Goal: Task Accomplishment & Management: Manage account settings

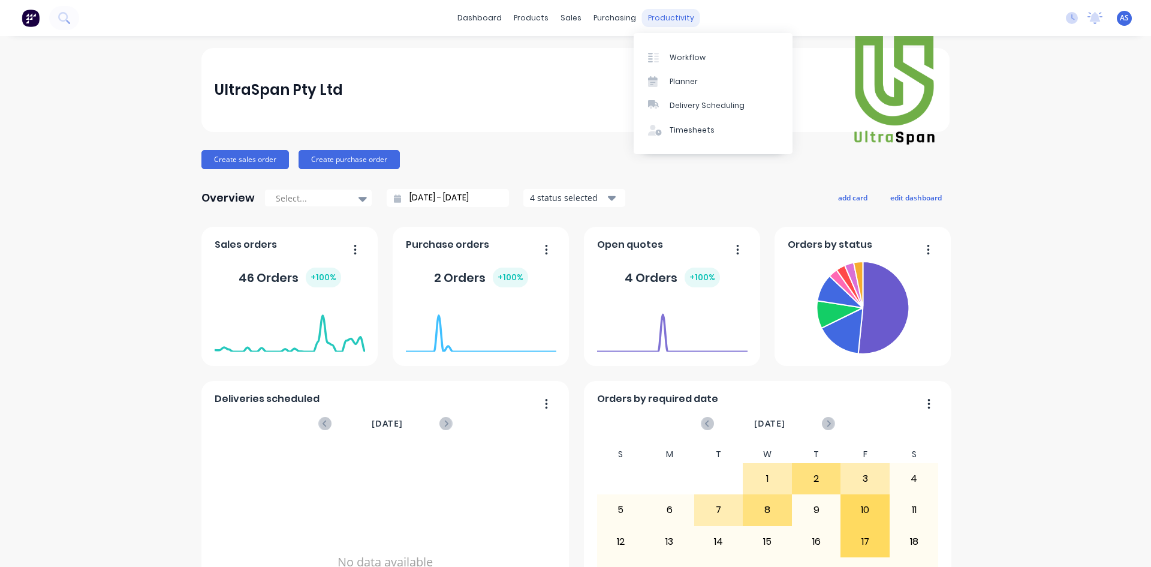
click at [643, 19] on div "productivity" at bounding box center [671, 18] width 58 height 18
click at [673, 63] on link "Workflow" at bounding box center [713, 57] width 159 height 24
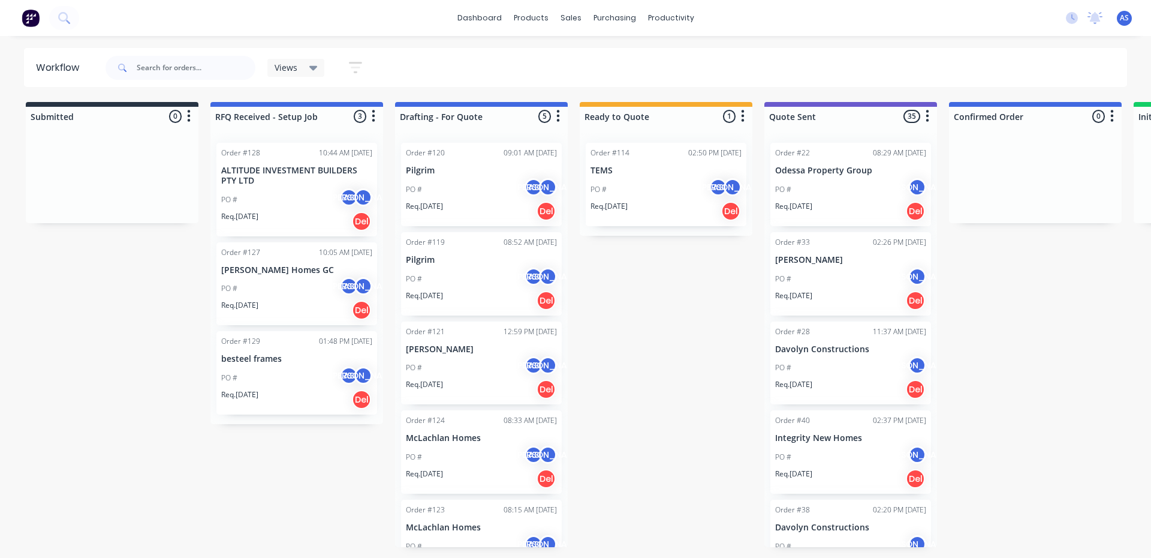
click at [294, 167] on p "ALTITUDE INVESTMENT BUILDERS PTY LTD" at bounding box center [296, 175] width 151 height 20
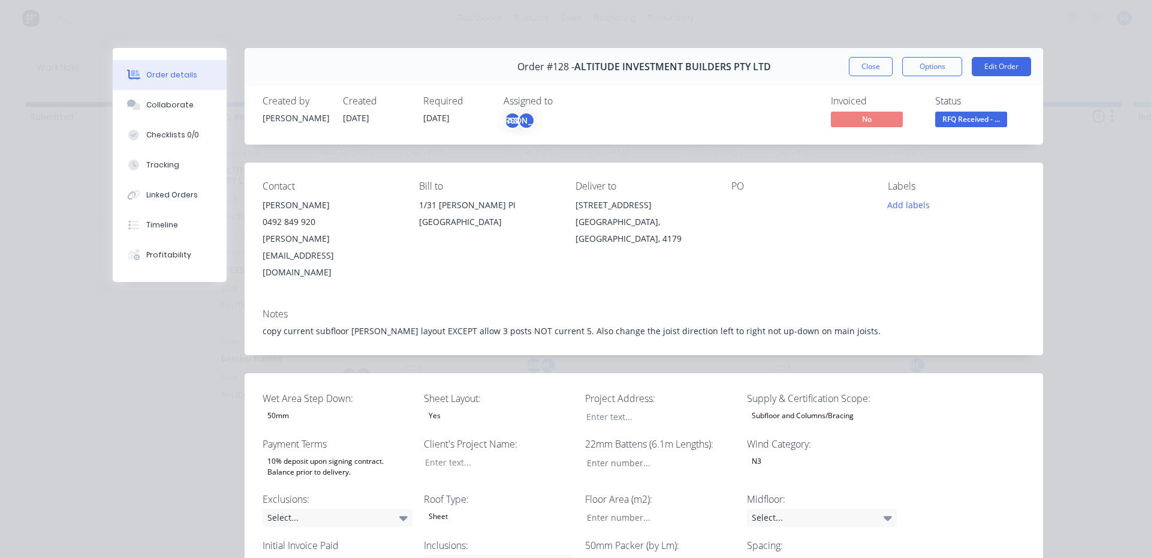
type input "18"
type input "105"
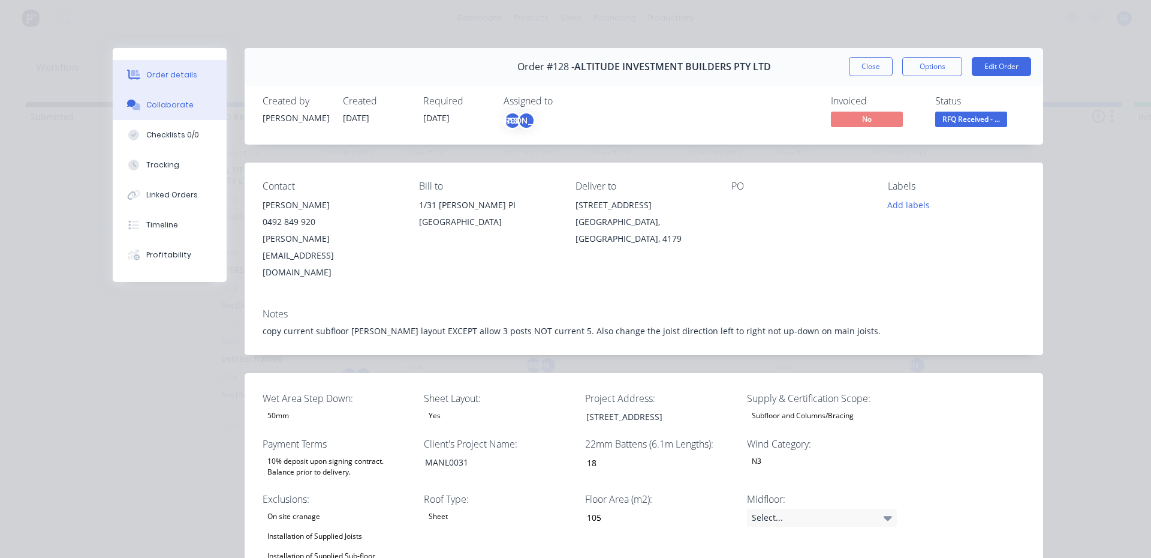
click at [158, 98] on button "Collaborate" at bounding box center [170, 105] width 114 height 30
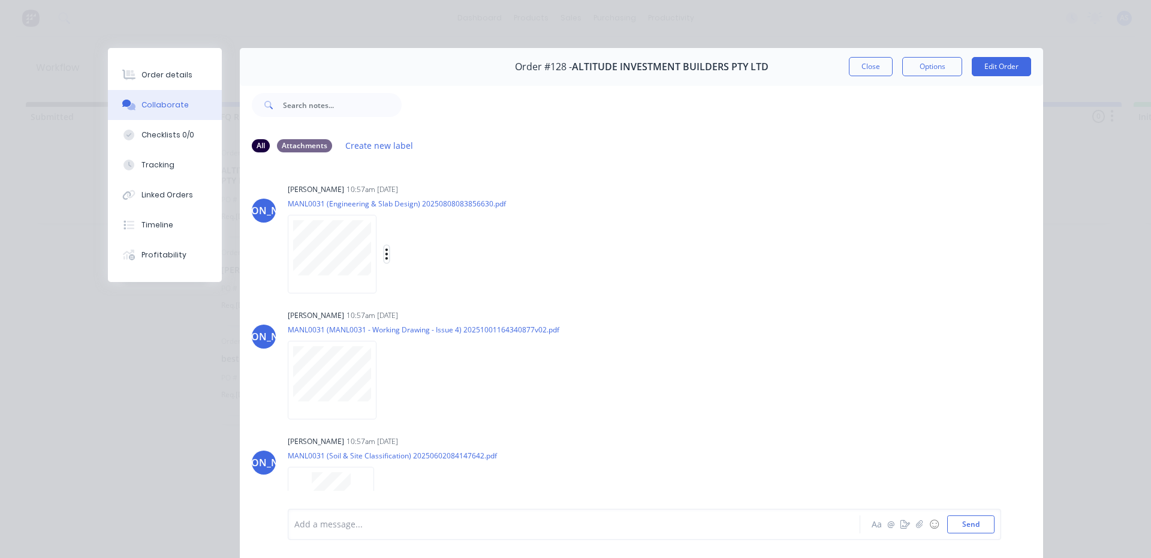
click at [385, 251] on icon "button" at bounding box center [387, 254] width 4 height 14
click at [431, 289] on button "Download" at bounding box center [465, 285] width 135 height 27
click at [385, 377] on icon "button" at bounding box center [386, 379] width 2 height 11
click at [407, 402] on button "Download" at bounding box center [465, 411] width 135 height 27
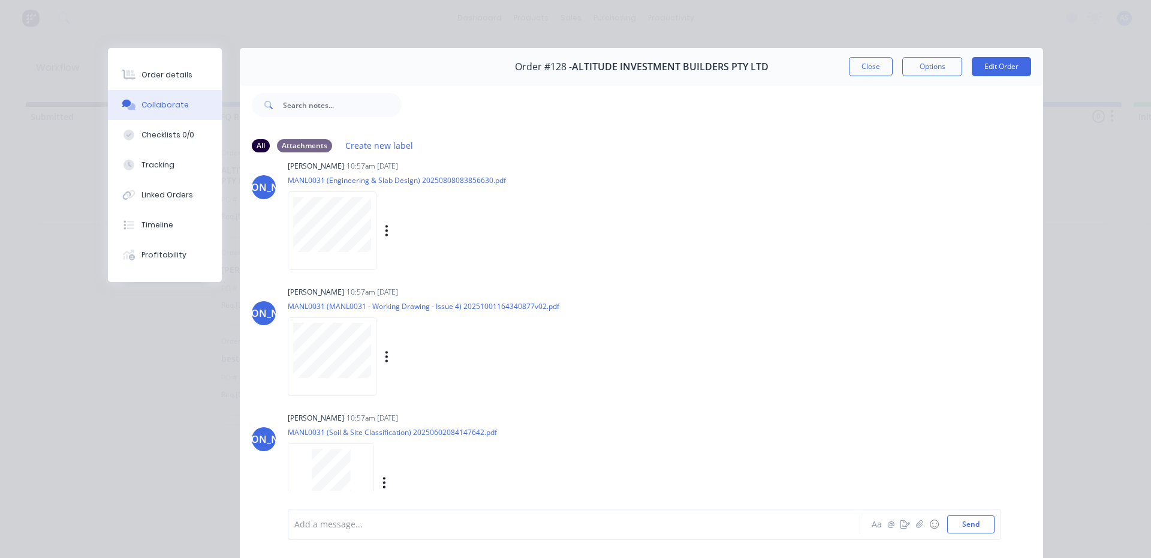
scroll to position [35, 0]
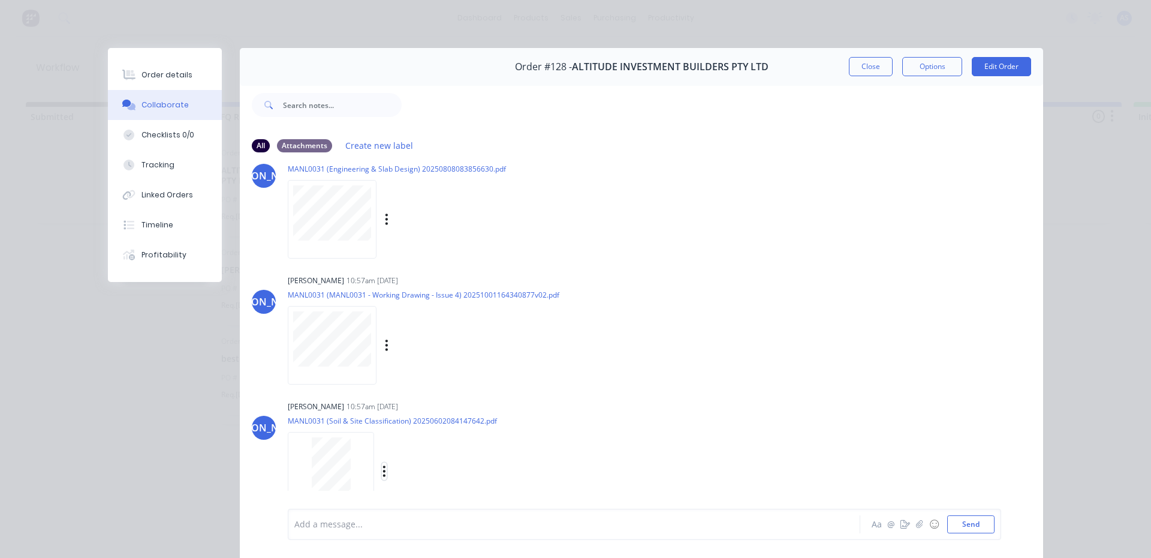
click at [382, 474] on icon "button" at bounding box center [384, 471] width 4 height 14
click at [421, 496] on button "Download" at bounding box center [463, 499] width 135 height 27
click at [162, 130] on div "Checklists 0/0" at bounding box center [167, 134] width 53 height 11
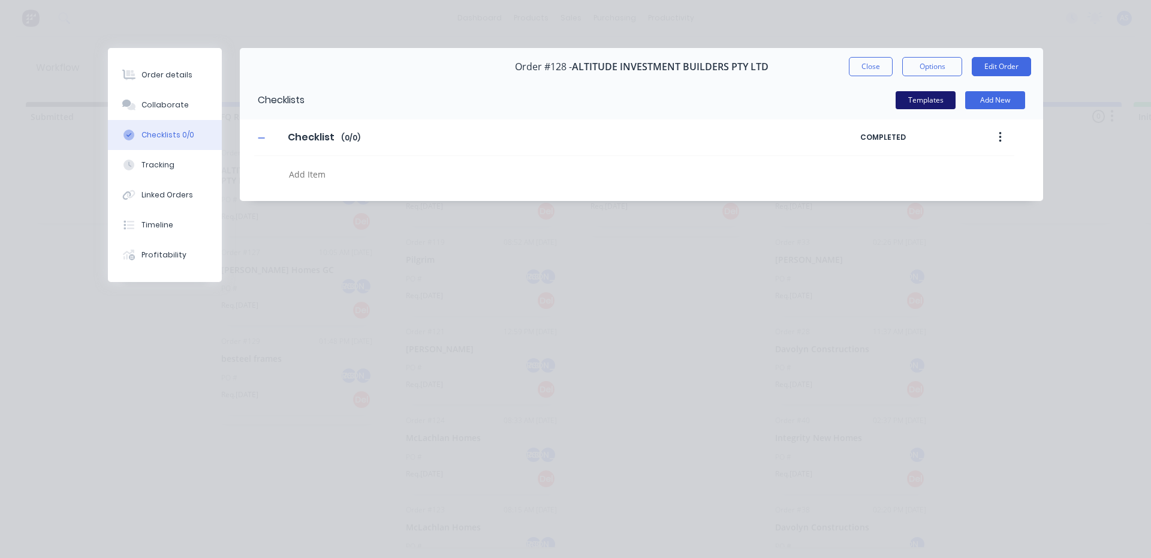
click at [916, 108] on button "Templates" at bounding box center [926, 100] width 60 height 18
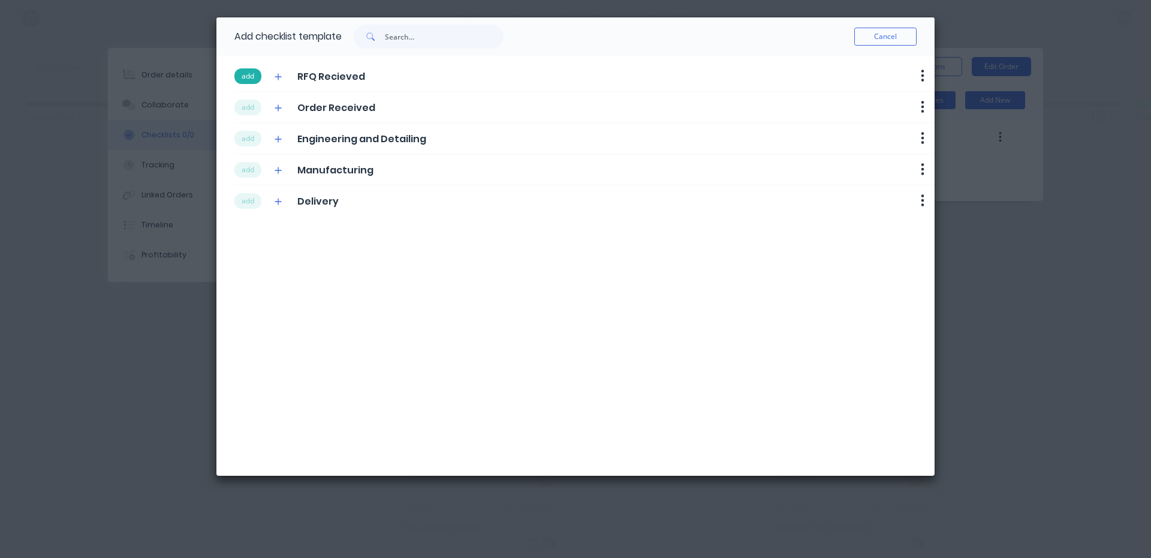
click at [253, 74] on button "add" at bounding box center [247, 76] width 27 height 16
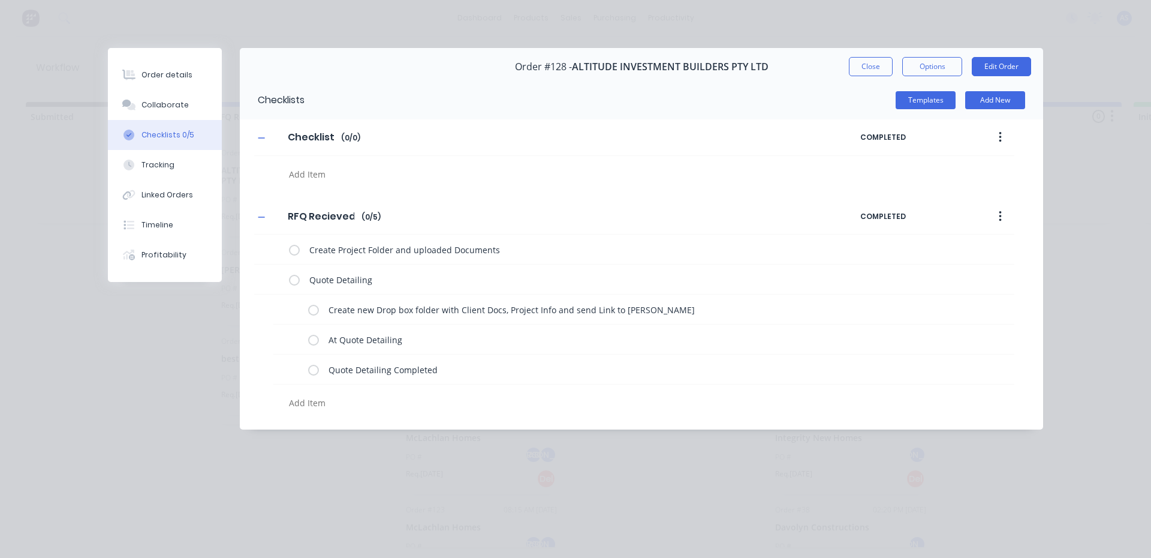
click at [249, 102] on div "Checklists" at bounding box center [272, 100] width 65 height 38
click at [912, 101] on button "Templates" at bounding box center [926, 100] width 60 height 18
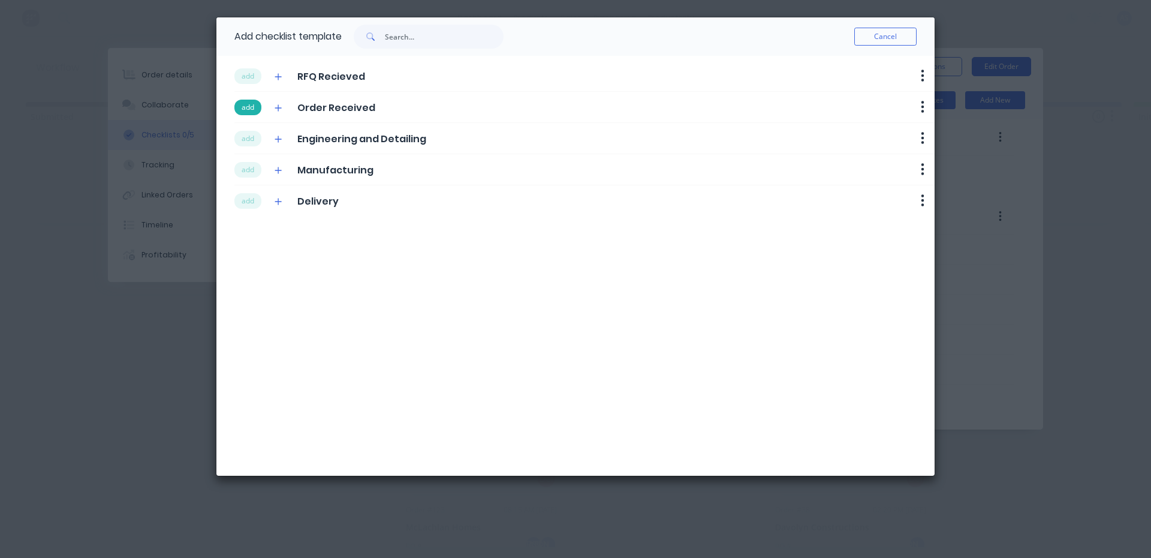
click at [247, 107] on button "add" at bounding box center [247, 108] width 27 height 16
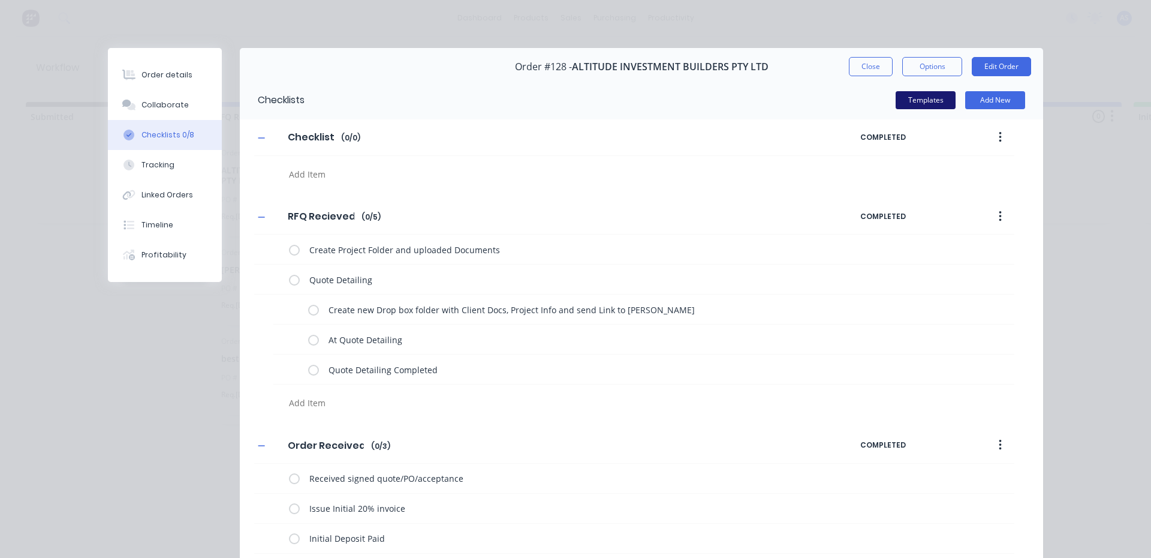
click at [914, 98] on button "Templates" at bounding box center [926, 100] width 60 height 18
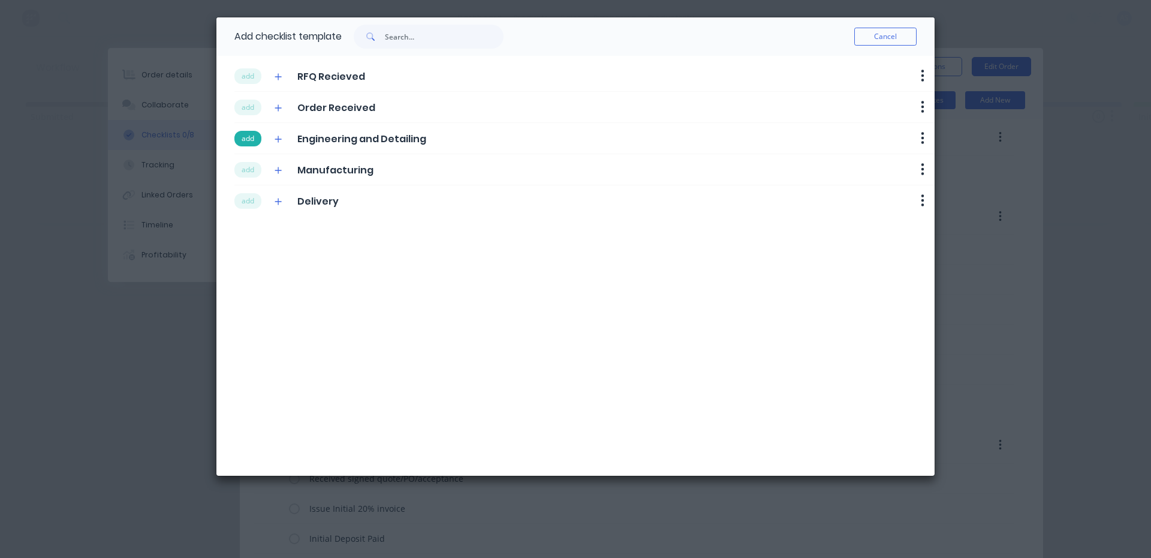
click at [251, 141] on button "add" at bounding box center [247, 139] width 27 height 16
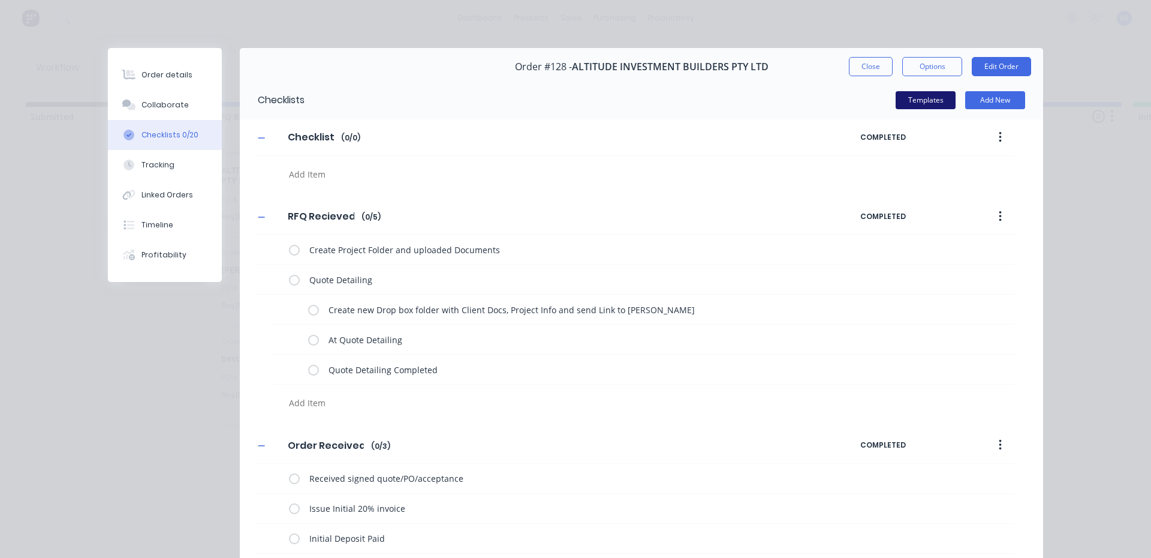
click at [924, 96] on button "Templates" at bounding box center [926, 100] width 60 height 18
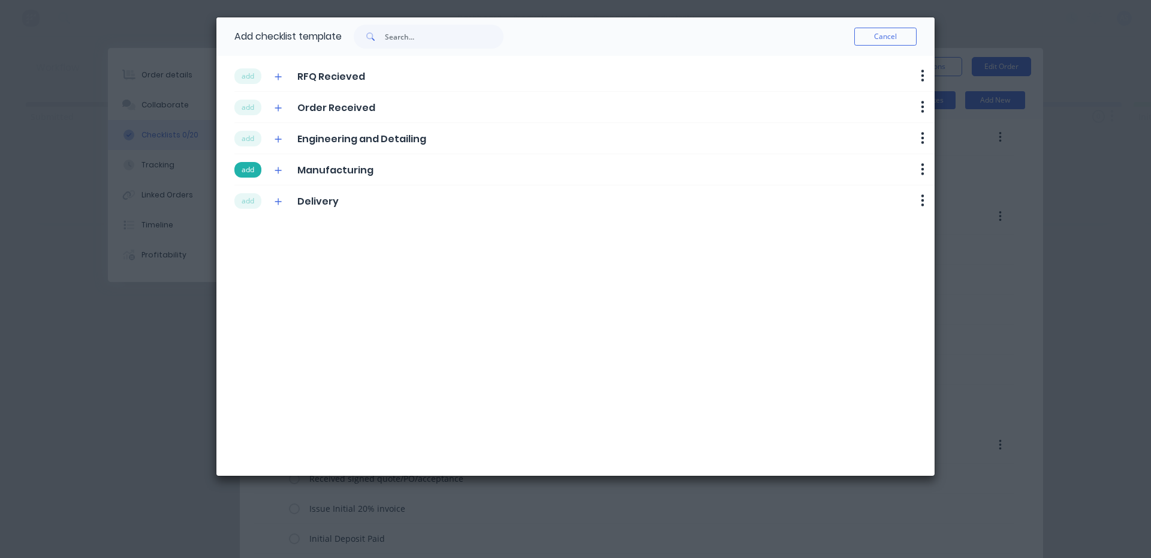
click at [246, 170] on button "add" at bounding box center [247, 170] width 27 height 16
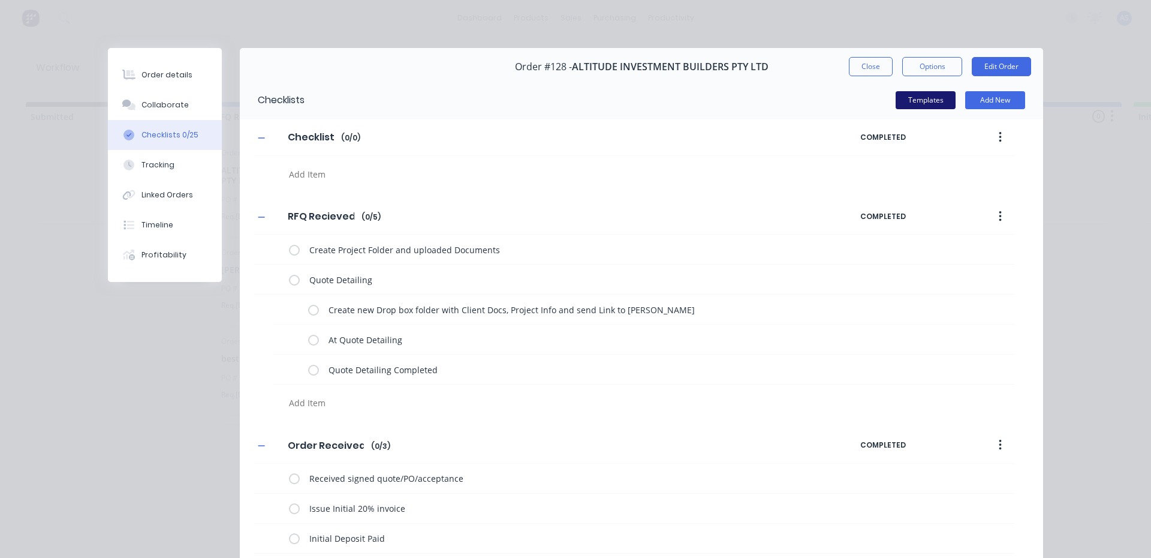
click at [913, 98] on button "Templates" at bounding box center [926, 100] width 60 height 18
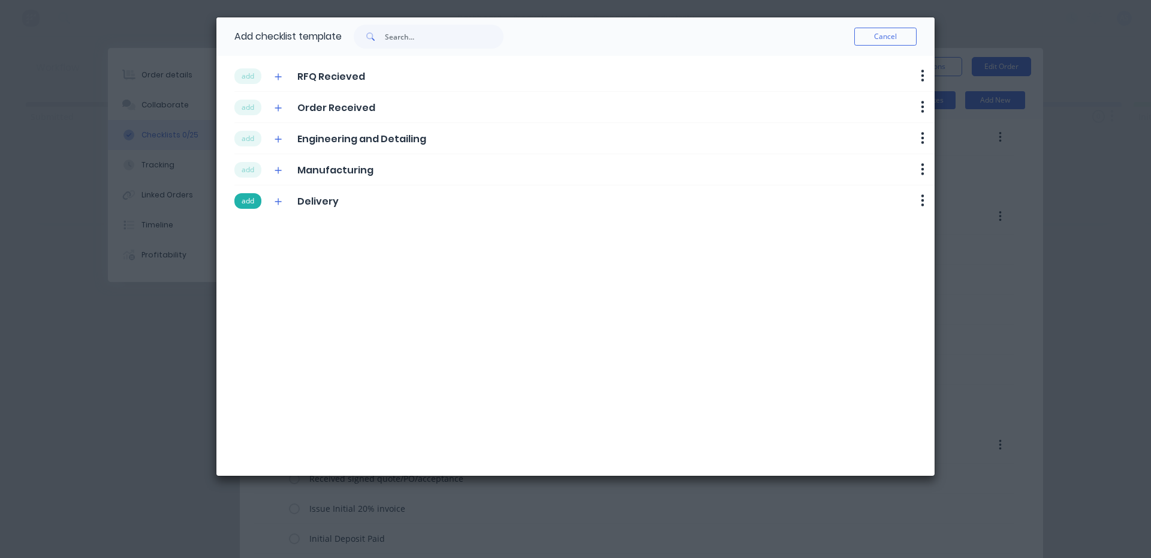
click at [237, 195] on button "add" at bounding box center [247, 201] width 27 height 16
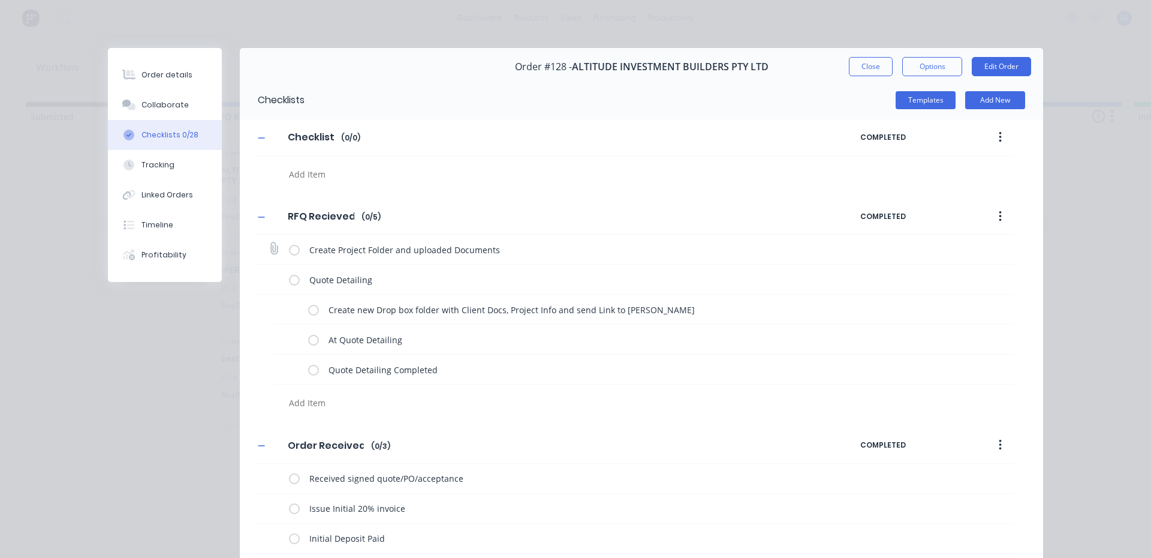
click at [289, 249] on label at bounding box center [294, 249] width 11 height 13
click at [0, 0] on input "checkbox" at bounding box center [0, 0] width 0 height 0
click at [308, 309] on label at bounding box center [313, 309] width 11 height 13
click at [0, 0] on input "checkbox" at bounding box center [0, 0] width 0 height 0
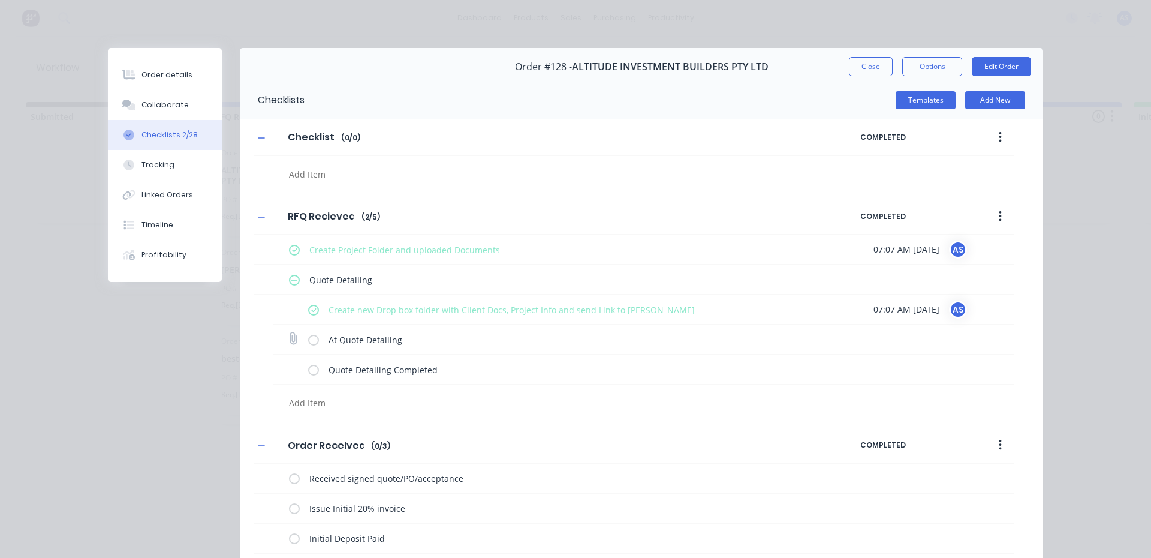
click at [311, 341] on label at bounding box center [313, 339] width 11 height 13
click at [0, 0] on input "checkbox" at bounding box center [0, 0] width 0 height 0
type textarea "x"
click at [163, 77] on div "Order details" at bounding box center [166, 75] width 51 height 11
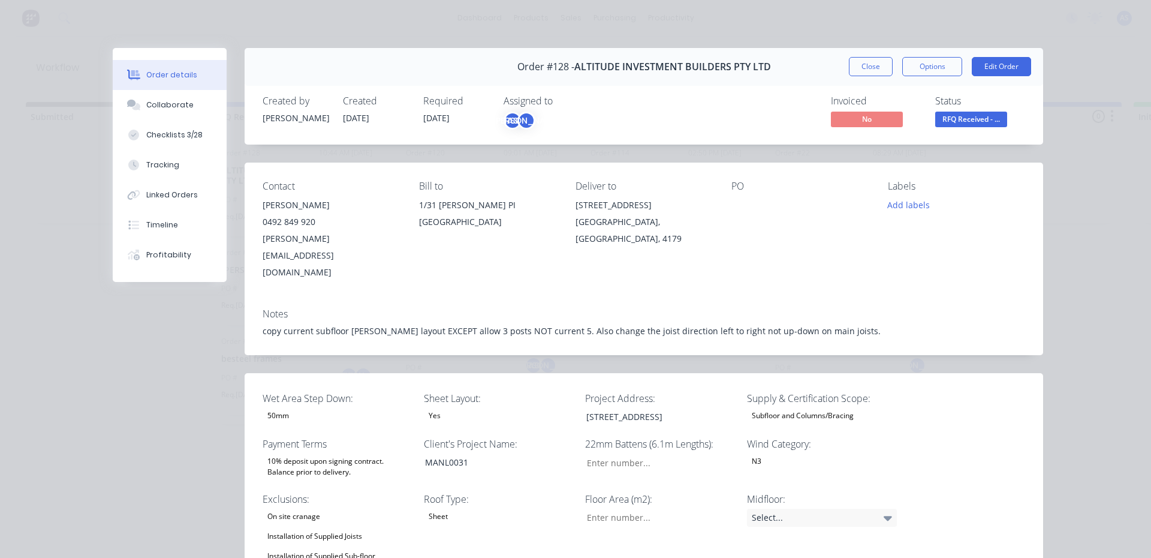
type input "18"
type input "105"
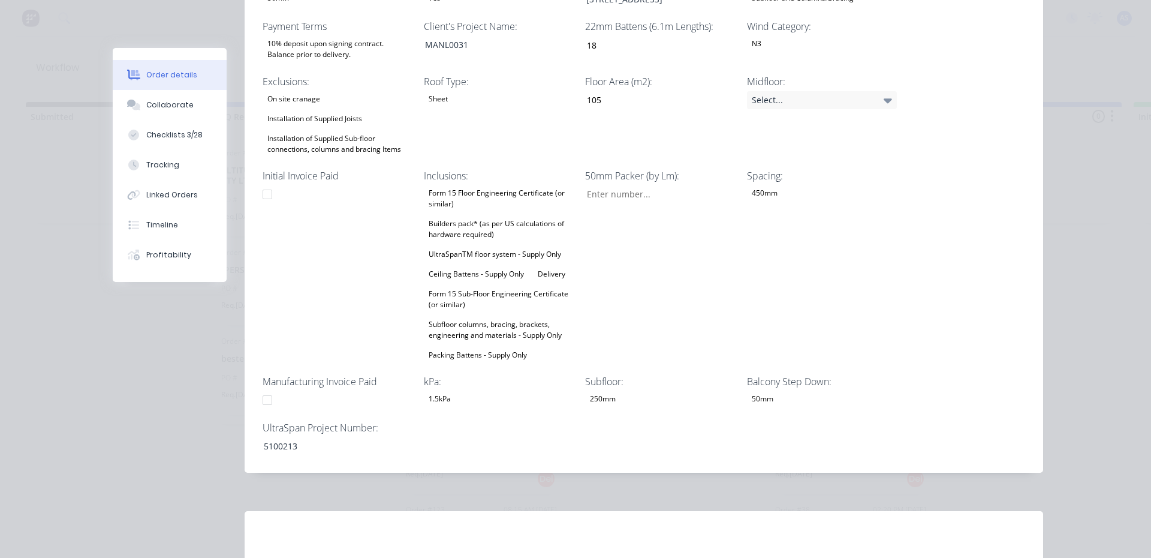
scroll to position [420, 0]
click at [290, 435] on div "5100213" at bounding box center [329, 443] width 150 height 17
copy div "5100213"
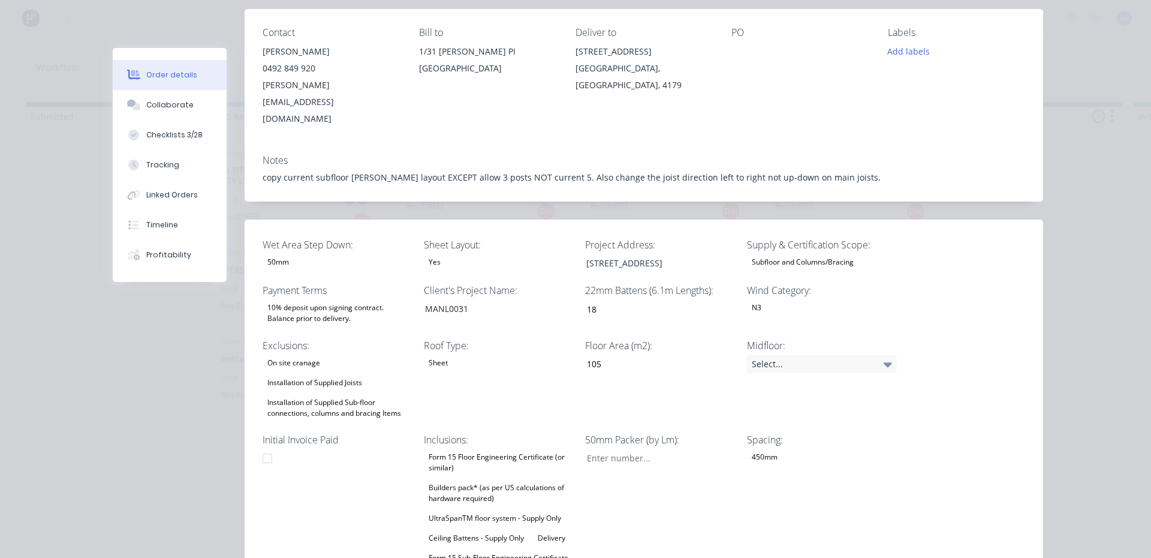
scroll to position [0, 0]
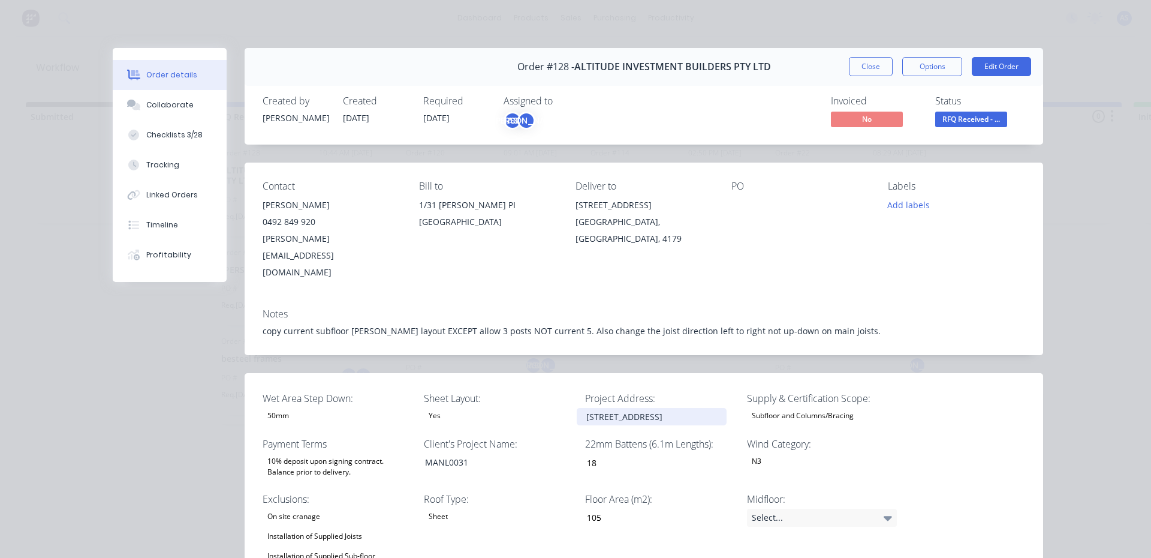
drag, startPoint x: 694, startPoint y: 385, endPoint x: 504, endPoint y: 380, distance: 190.7
copy div "[STREET_ADDRESS]"
click at [939, 69] on button "Options" at bounding box center [932, 66] width 60 height 19
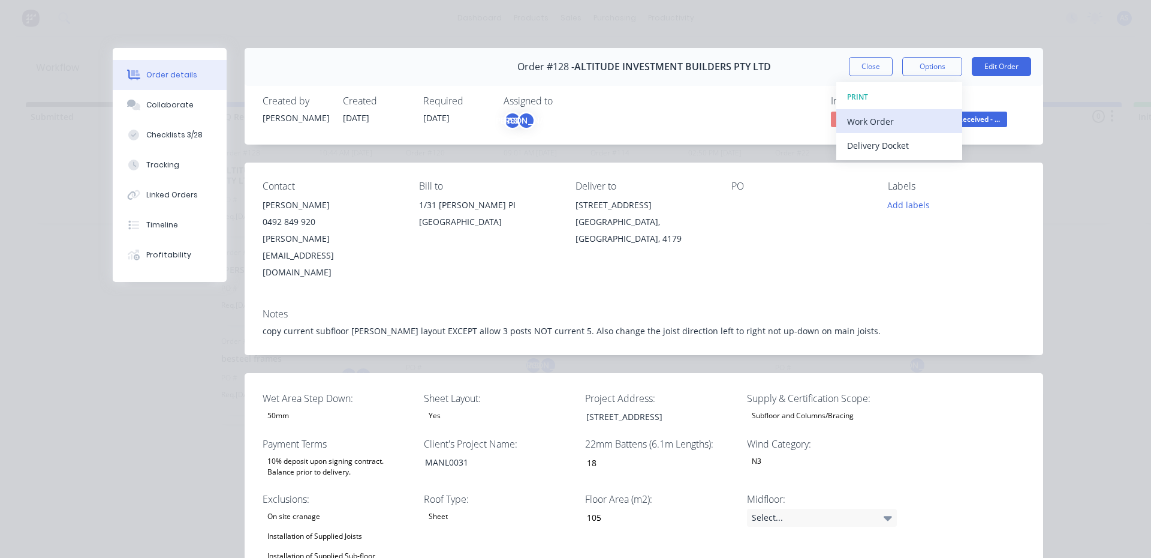
click at [911, 124] on div "Work Order" at bounding box center [899, 121] width 104 height 17
click at [865, 149] on div "Standard" at bounding box center [899, 145] width 104 height 17
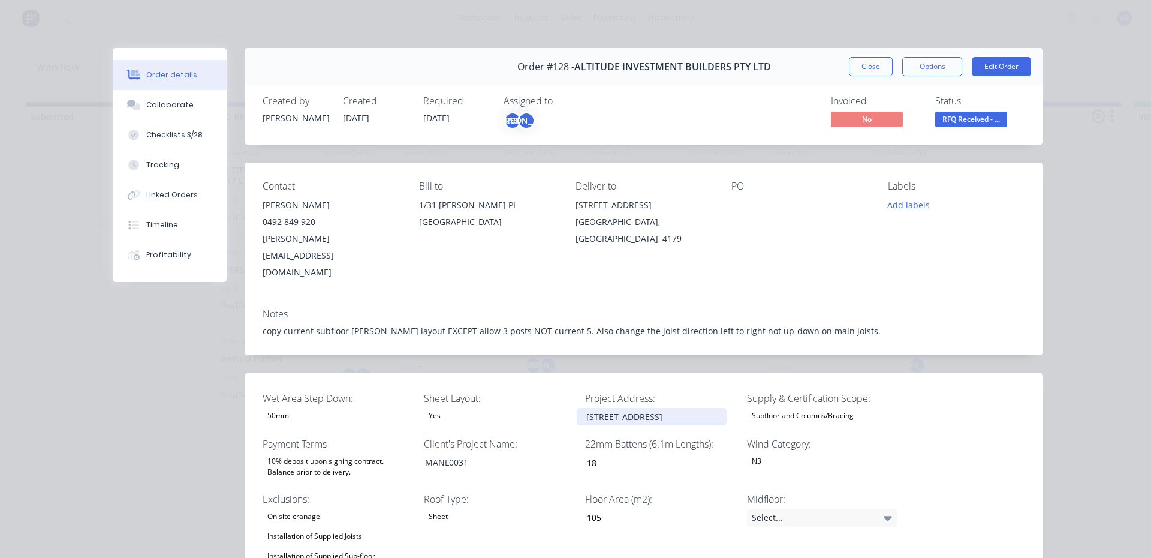
copy div "[STREET_ADDRESS]"
click at [968, 118] on span "RFQ Received - ..." at bounding box center [971, 119] width 72 height 15
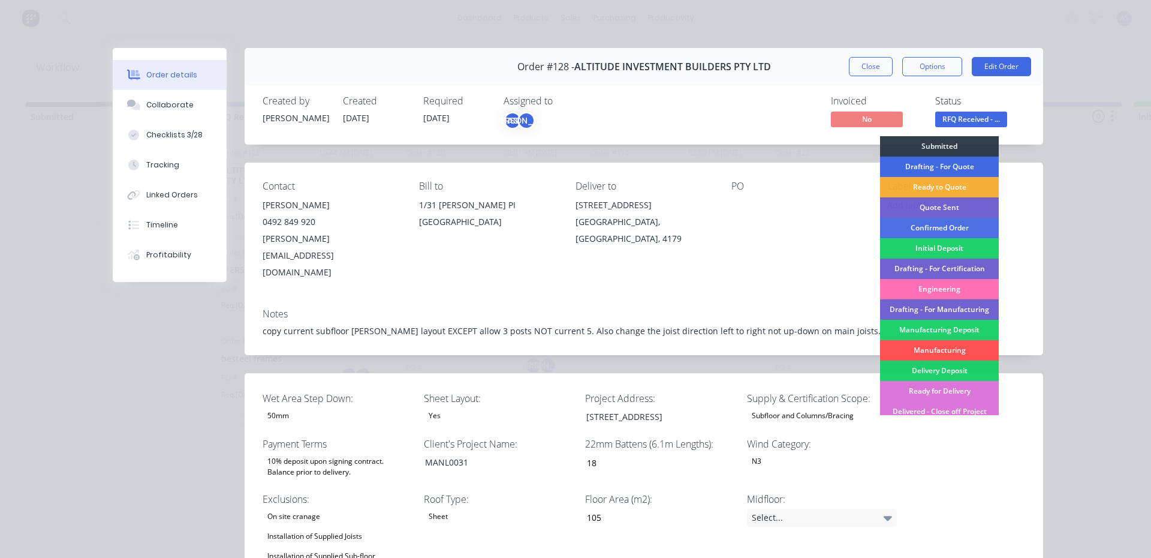
click at [953, 167] on div "Drafting - For Quote" at bounding box center [939, 166] width 119 height 20
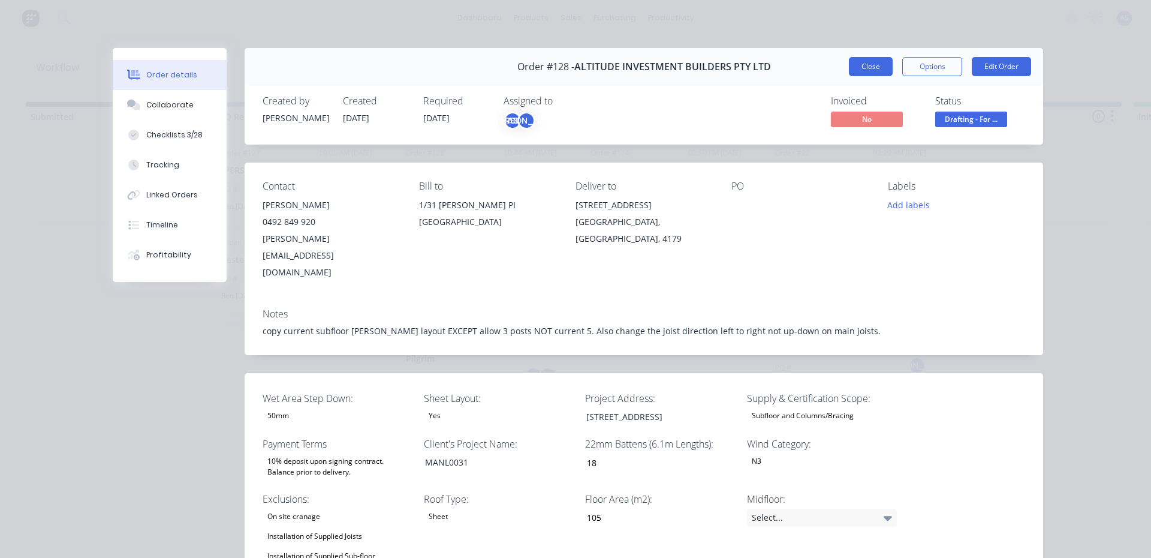
click at [869, 67] on button "Close" at bounding box center [871, 66] width 44 height 19
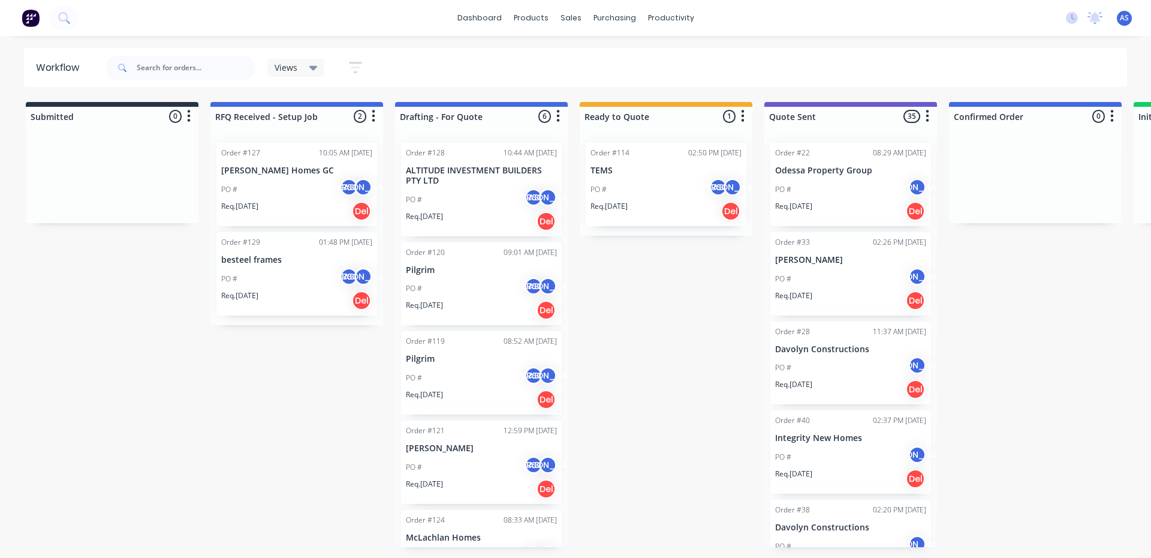
click at [298, 175] on p "[PERSON_NAME] Homes GC" at bounding box center [296, 170] width 151 height 10
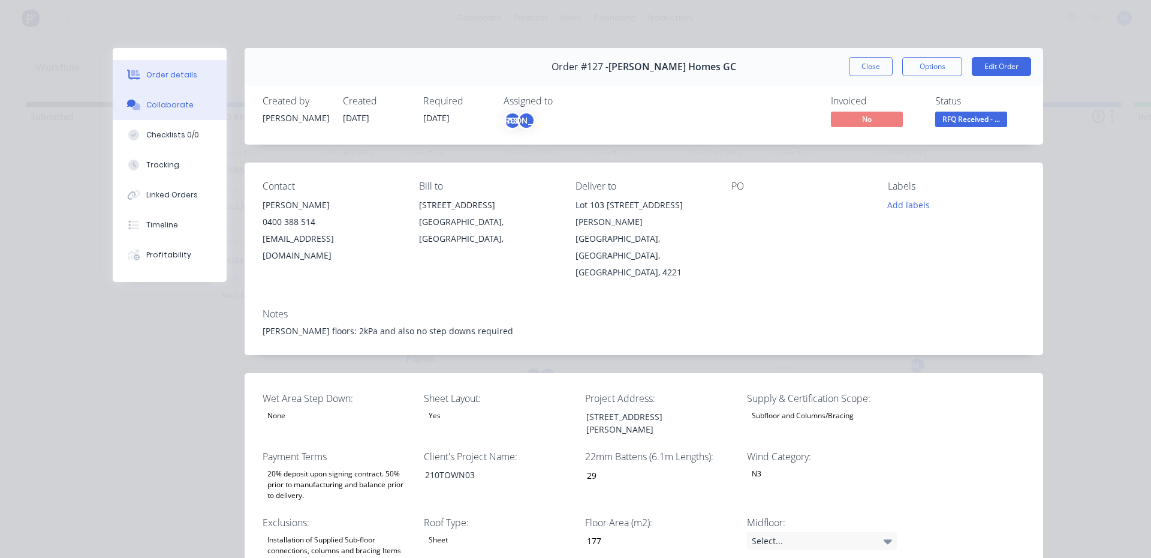
click at [177, 107] on div "Collaborate" at bounding box center [169, 105] width 47 height 11
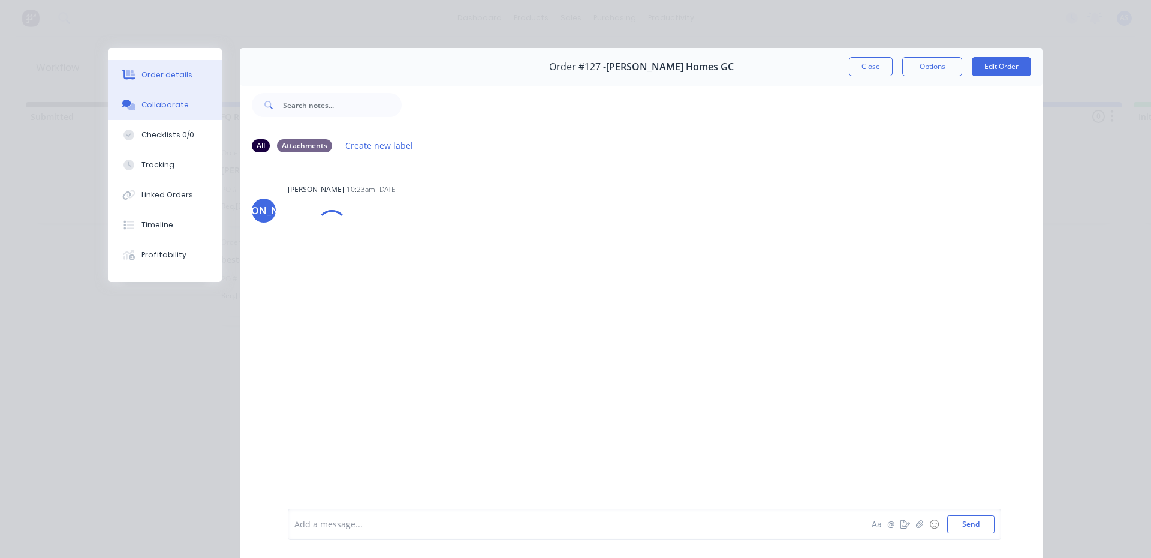
click at [155, 64] on button "Order details" at bounding box center [165, 75] width 114 height 30
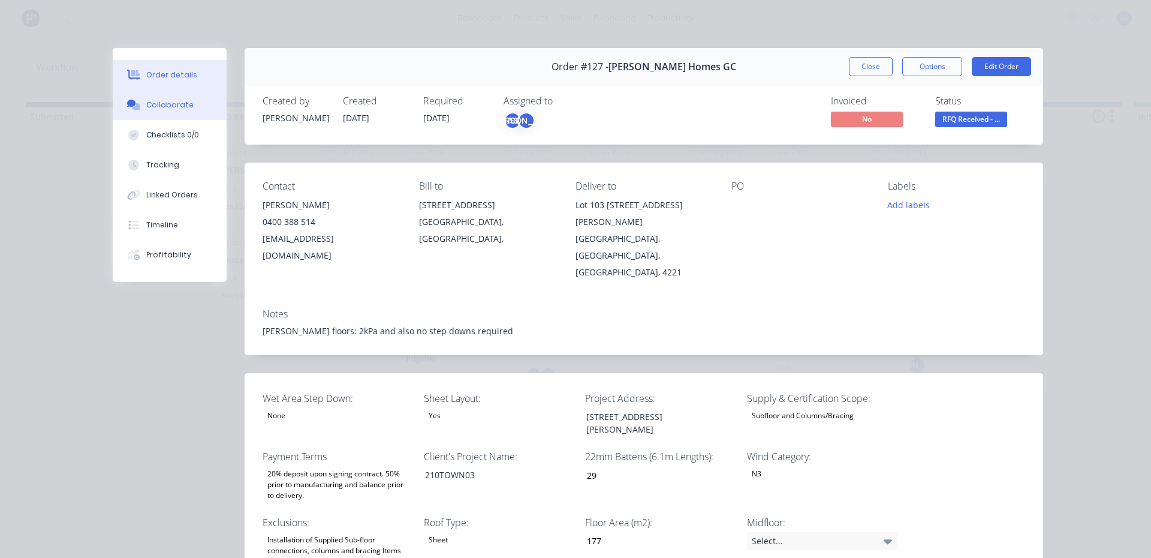
click at [163, 95] on button "Collaborate" at bounding box center [170, 105] width 114 height 30
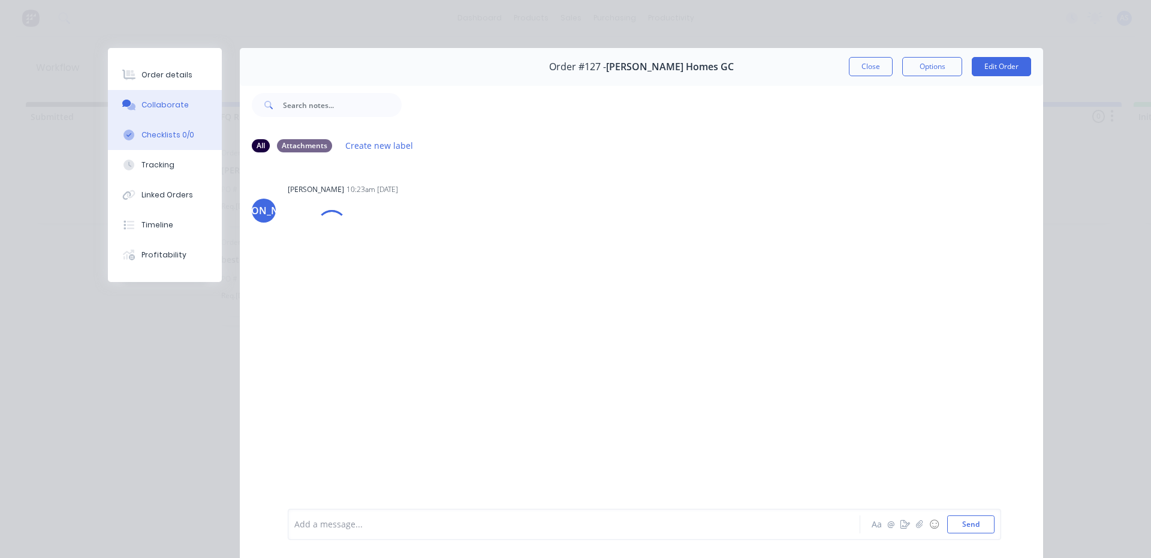
click at [179, 135] on div "Checklists 0/0" at bounding box center [167, 134] width 53 height 11
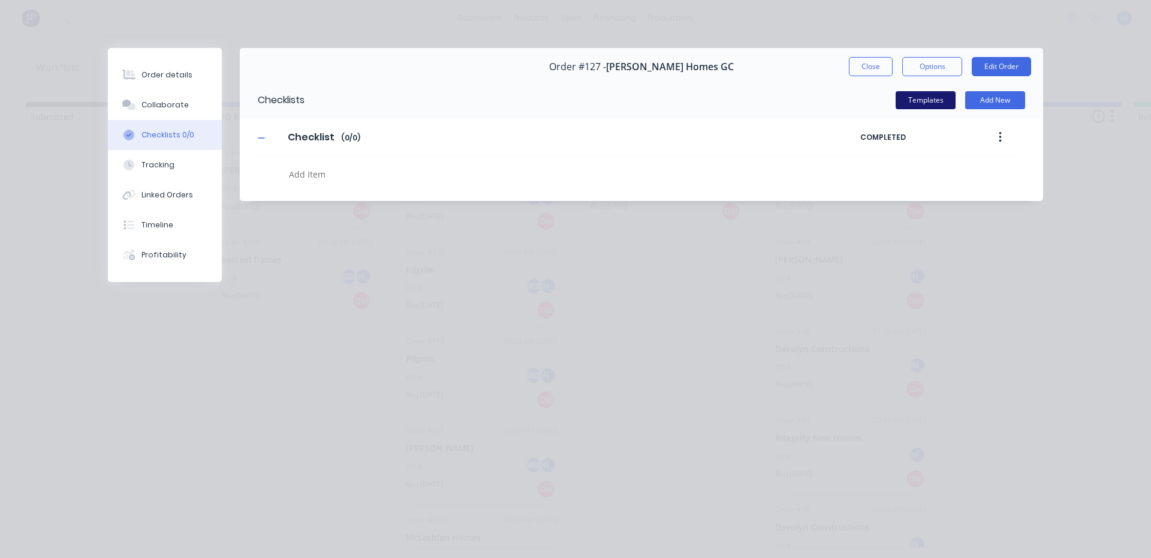
click at [933, 97] on button "Templates" at bounding box center [926, 100] width 60 height 18
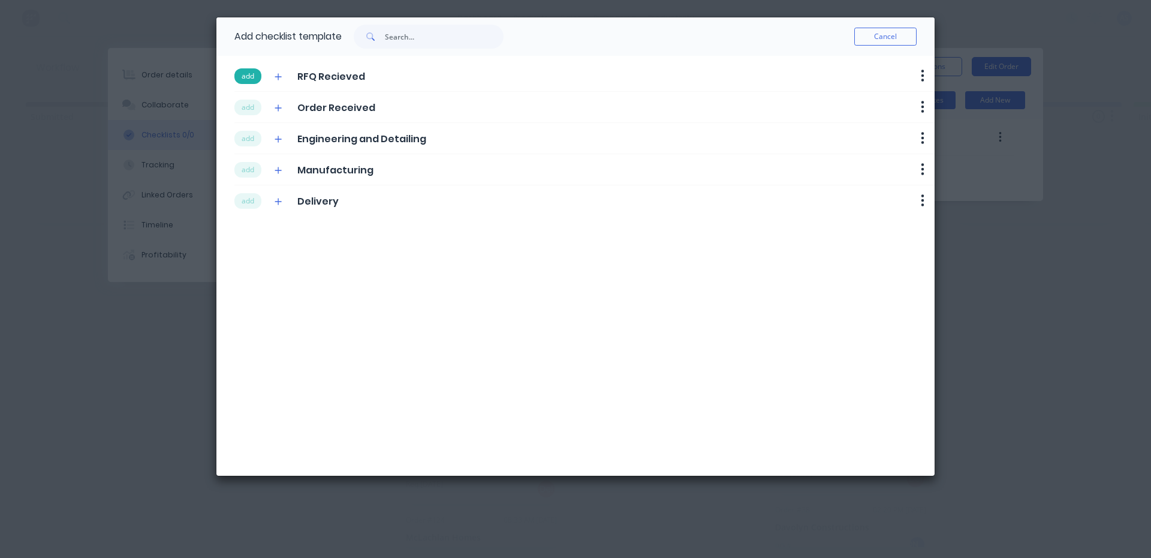
click at [247, 80] on button "add" at bounding box center [247, 76] width 27 height 16
click at [249, 104] on button "add" at bounding box center [247, 108] width 27 height 16
click at [251, 141] on button "add" at bounding box center [247, 139] width 27 height 16
click at [249, 170] on button "add" at bounding box center [247, 170] width 27 height 16
click at [247, 204] on button "add" at bounding box center [247, 201] width 27 height 16
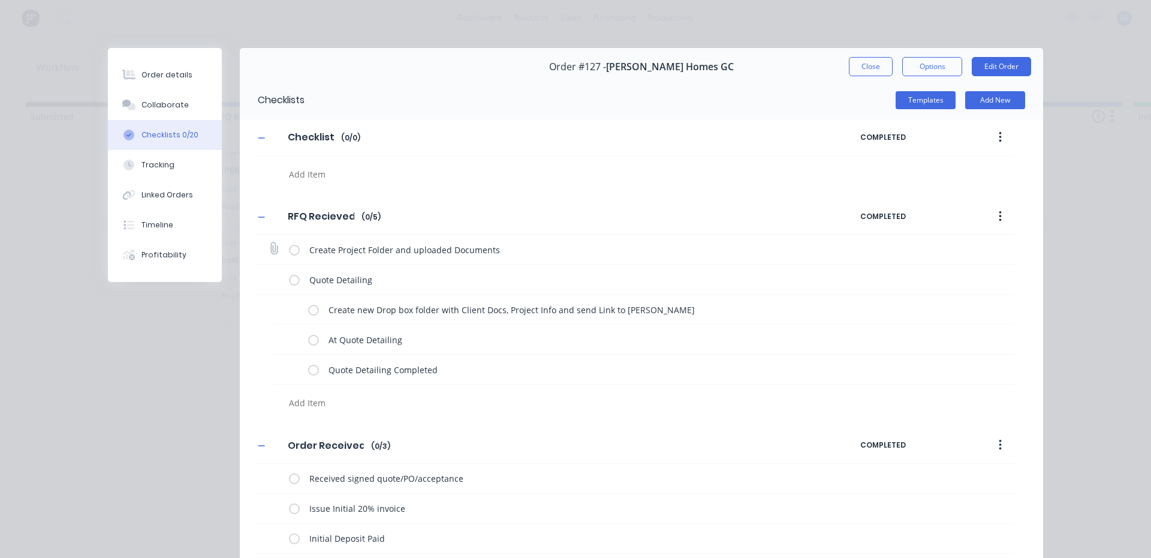
click at [290, 245] on label at bounding box center [294, 249] width 11 height 13
click at [0, 0] on input "checkbox" at bounding box center [0, 0] width 0 height 0
click at [936, 109] on button "Templates" at bounding box center [926, 100] width 60 height 18
click at [289, 283] on label at bounding box center [294, 279] width 11 height 13
click at [0, 0] on input "checkbox" at bounding box center [0, 0] width 0 height 0
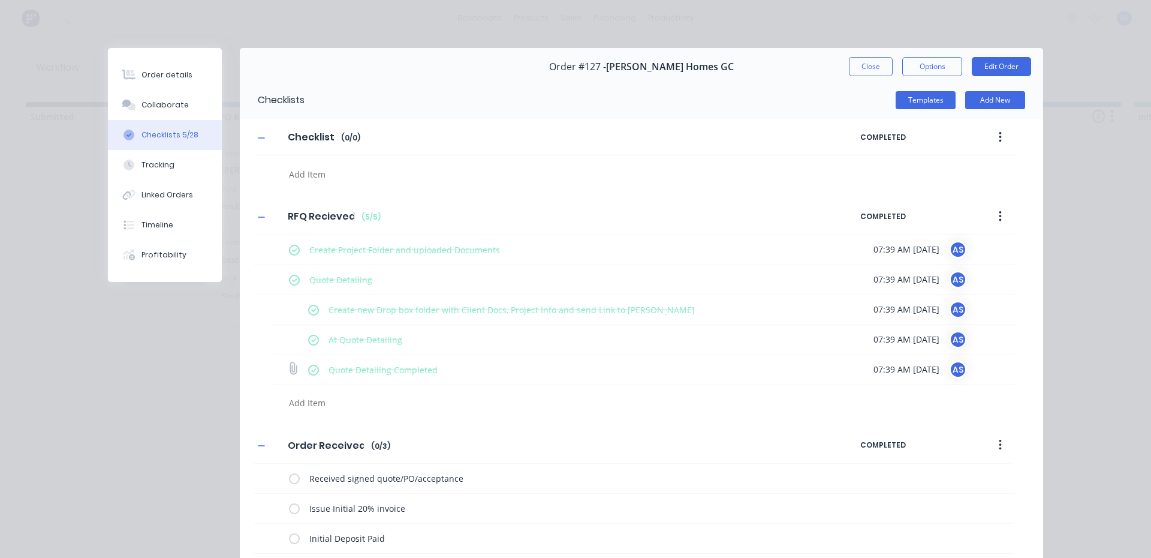
click at [311, 369] on label at bounding box center [313, 369] width 11 height 13
click at [0, 0] on input "checkbox" at bounding box center [0, 0] width 0 height 0
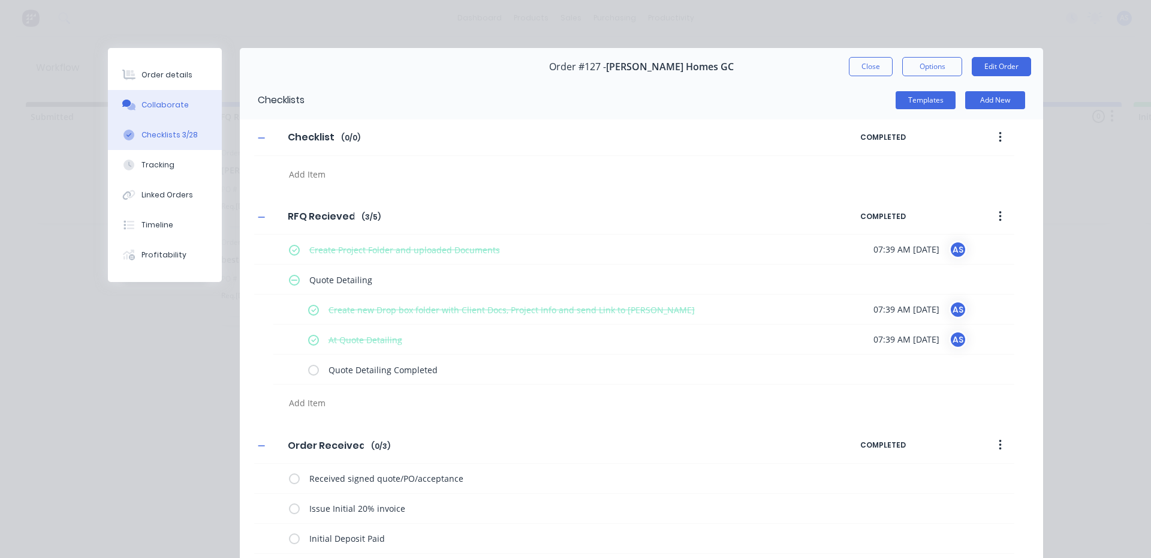
click at [182, 103] on button "Collaborate" at bounding box center [165, 105] width 114 height 30
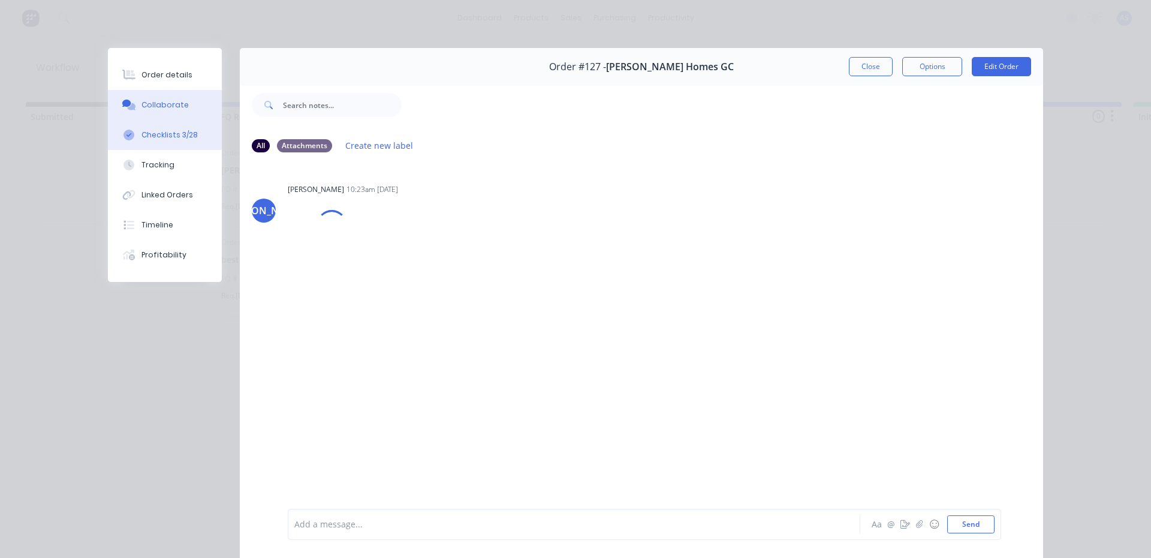
click at [174, 135] on div "Checklists 3/28" at bounding box center [169, 134] width 56 height 11
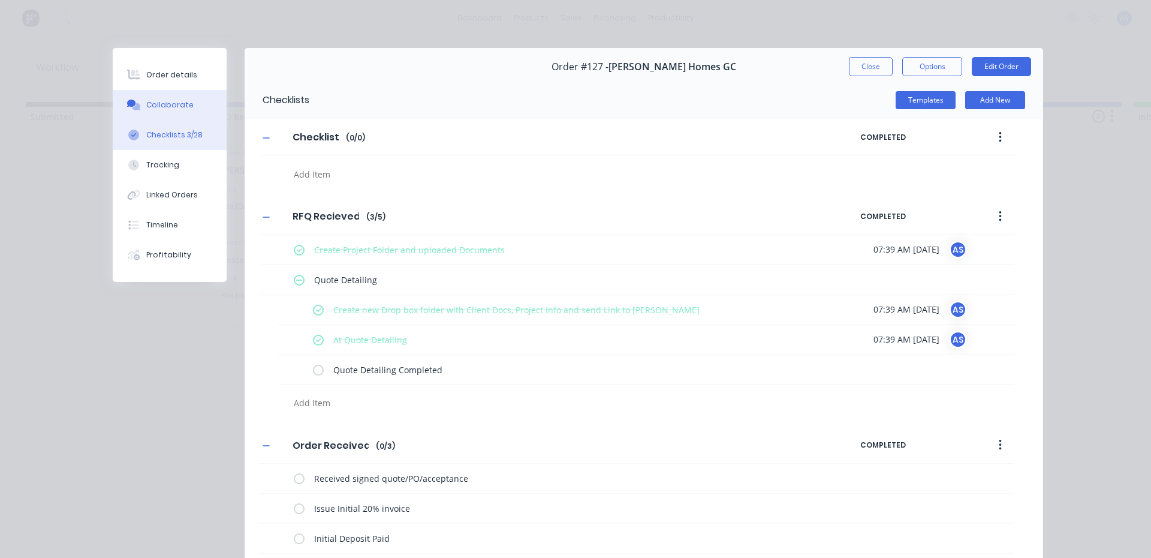
click at [165, 115] on button "Collaborate" at bounding box center [170, 105] width 114 height 30
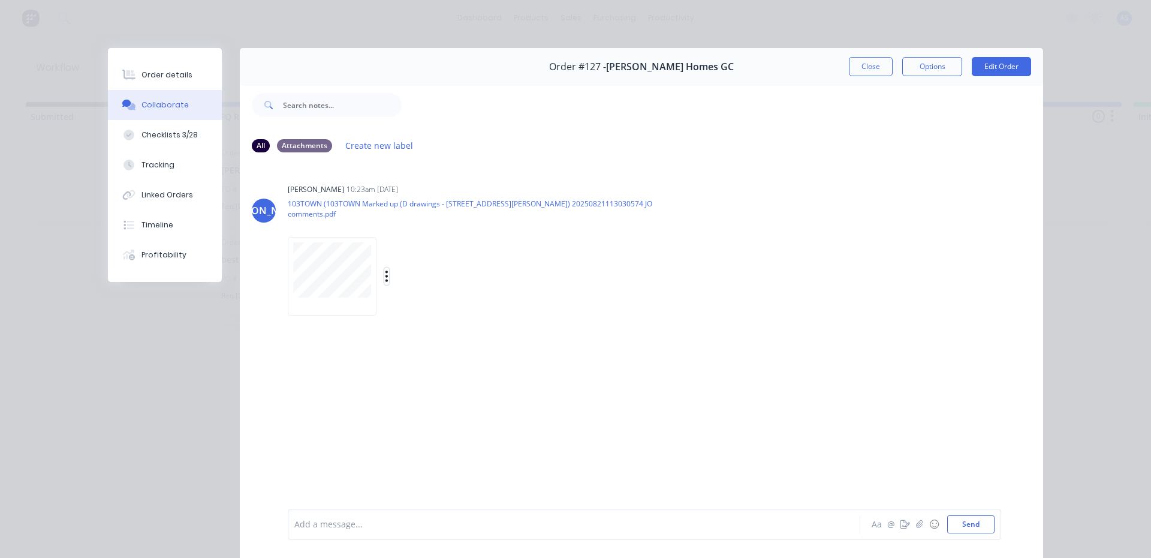
click at [385, 280] on icon "button" at bounding box center [387, 276] width 4 height 14
click at [432, 303] on button "Download" at bounding box center [465, 307] width 135 height 27
click at [423, 338] on div "[PERSON_NAME] [PERSON_NAME] 10:23am [DATE] 103TOWN (103TOWN Marked up (D drawin…" at bounding box center [641, 334] width 803 height 345
click at [175, 79] on div "Order details" at bounding box center [166, 75] width 51 height 11
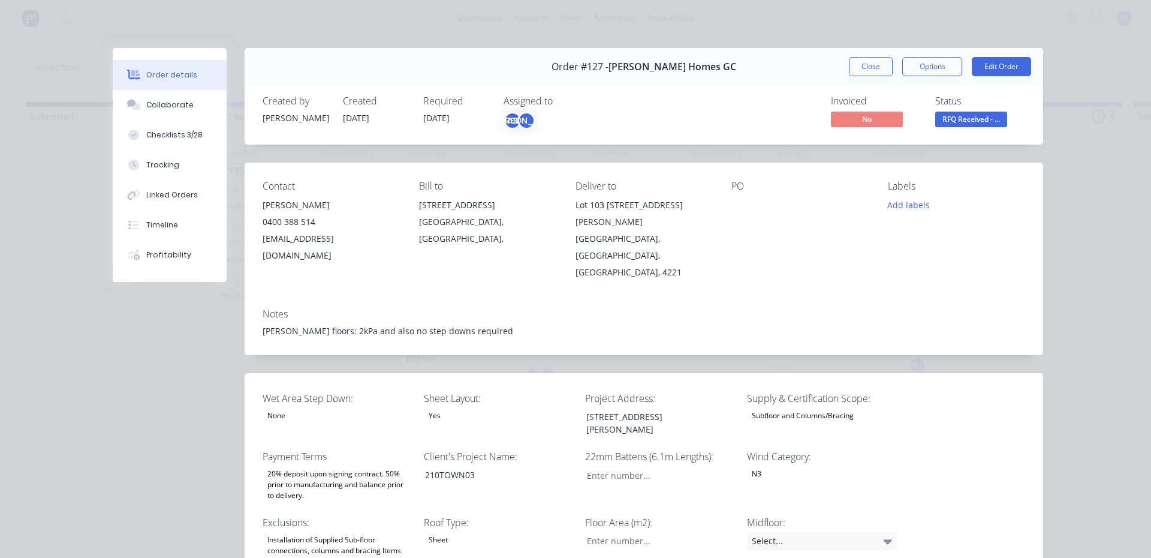
type input "29"
type input "177"
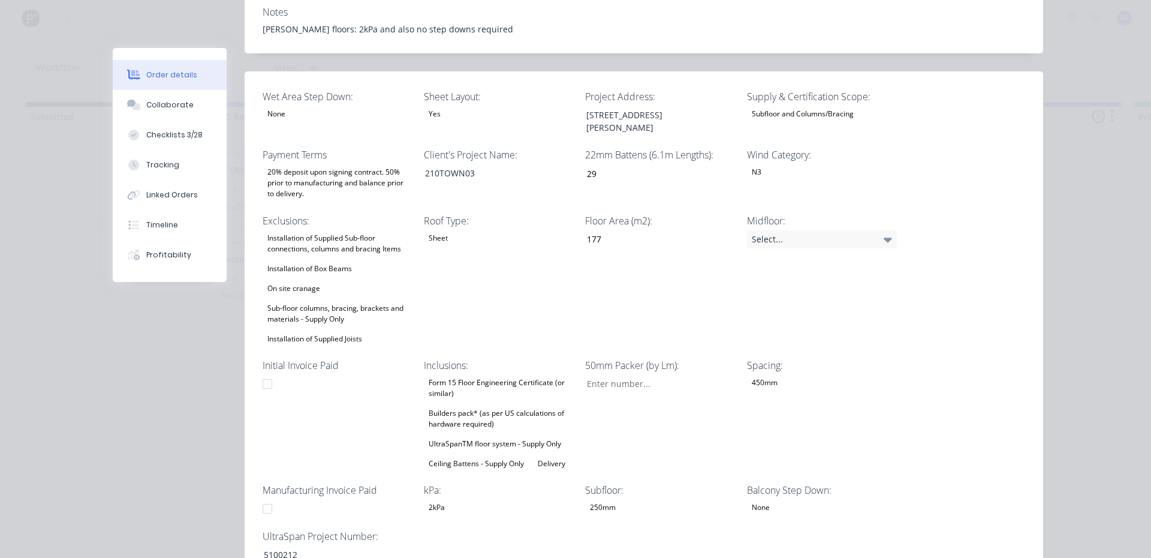
scroll to position [360, 0]
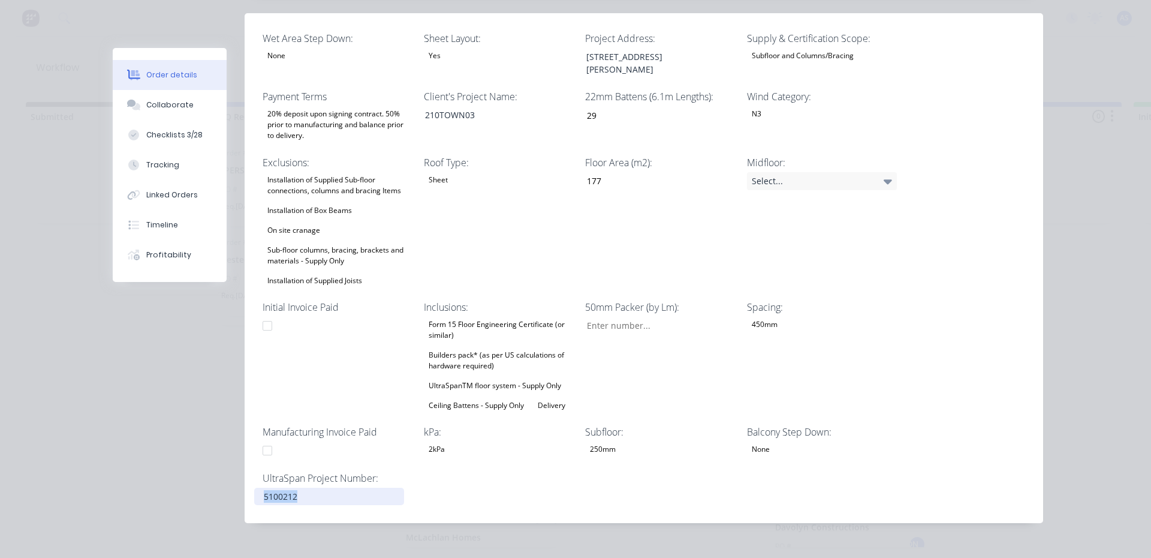
drag, startPoint x: 323, startPoint y: 459, endPoint x: 25, endPoint y: 448, distance: 298.1
click at [25, 448] on div "Order details Collaborate Checklists 3/28 Tracking Linked Orders Timeline Profi…" at bounding box center [575, 279] width 1151 height 558
copy div "5100212"
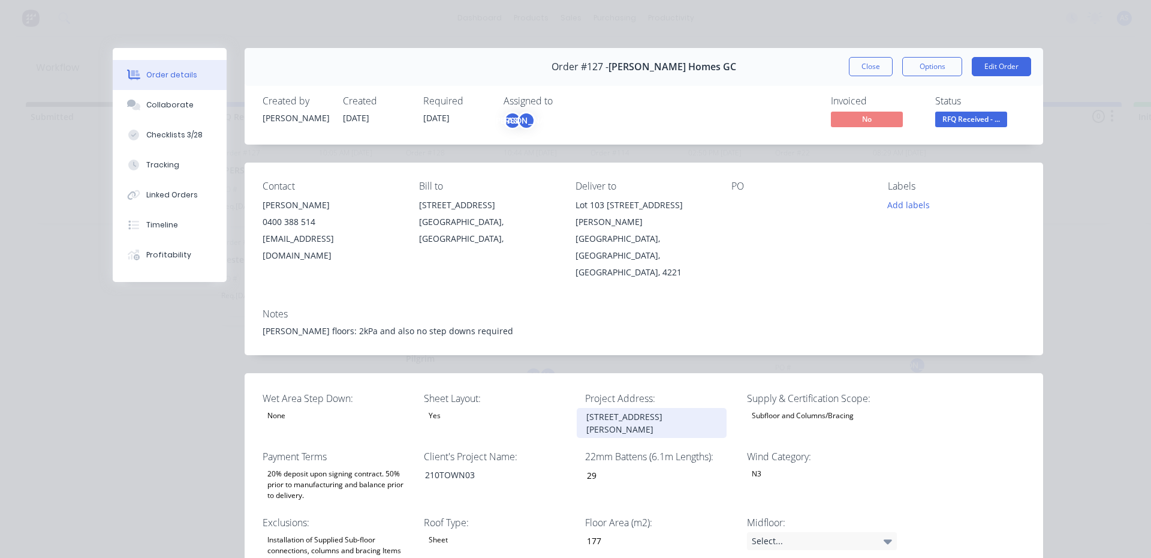
click at [638, 408] on div "[STREET_ADDRESS][PERSON_NAME]" at bounding box center [652, 423] width 150 height 30
drag, startPoint x: 716, startPoint y: 384, endPoint x: 496, endPoint y: 380, distance: 219.5
copy div "[STREET_ADDRESS][PERSON_NAME]"
click at [947, 61] on button "Options" at bounding box center [932, 66] width 60 height 19
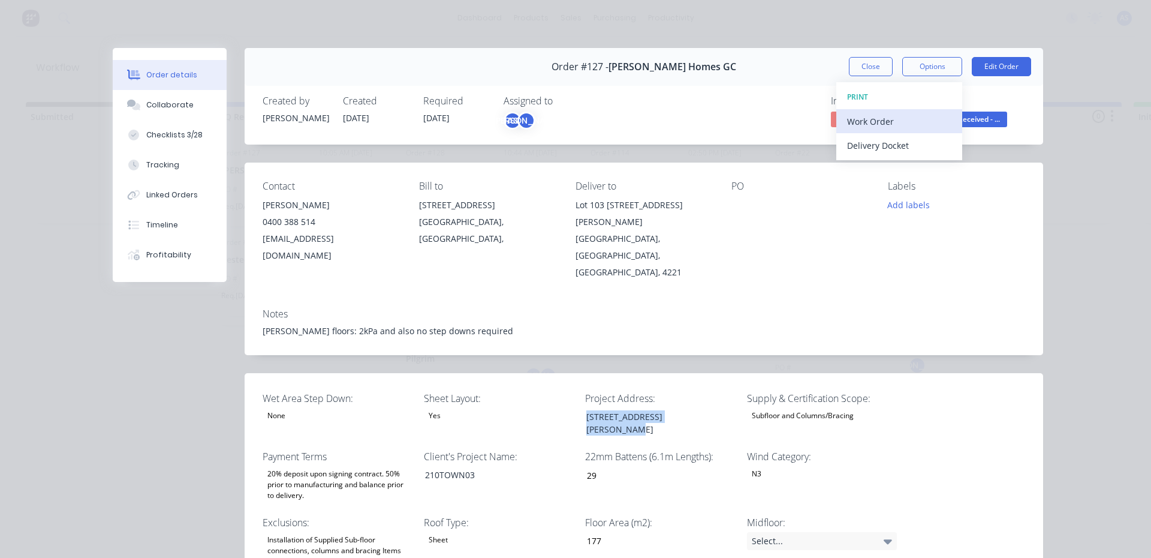
click at [878, 125] on div "Work Order" at bounding box center [899, 121] width 104 height 17
click at [877, 137] on div "Standard" at bounding box center [899, 145] width 104 height 17
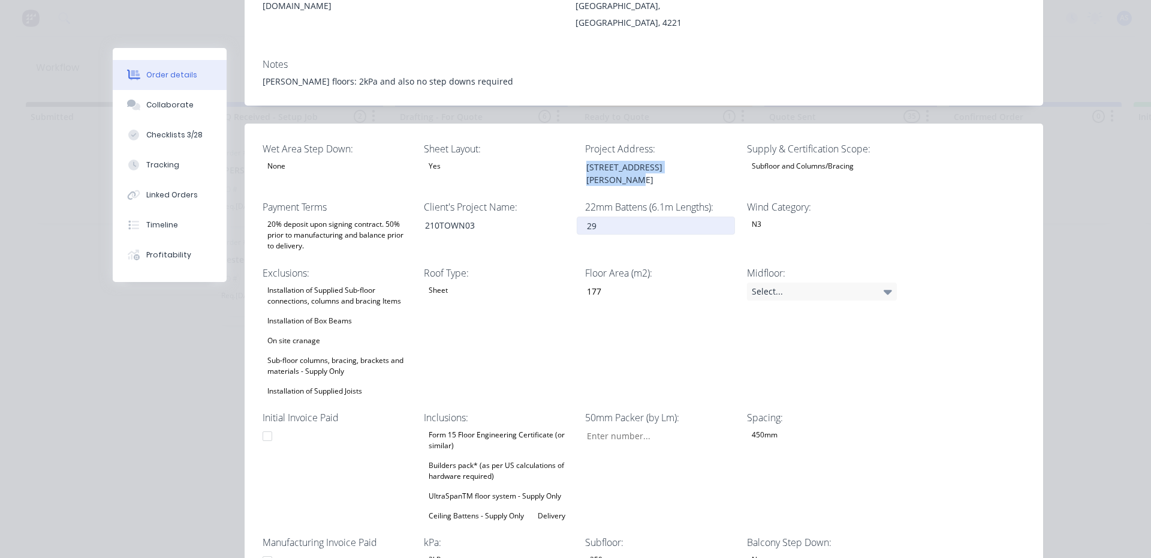
scroll to position [240, 0]
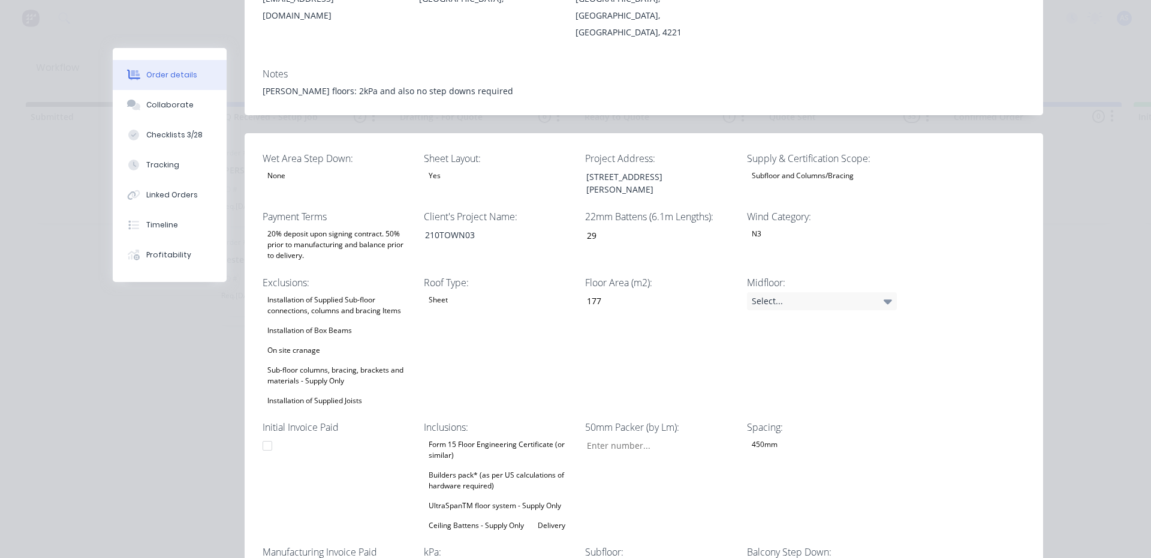
click at [137, 398] on div "Order #127 - [PERSON_NAME] Homes GC Close Options Edit Order Created by [PERSON…" at bounding box center [578, 332] width 930 height 1048
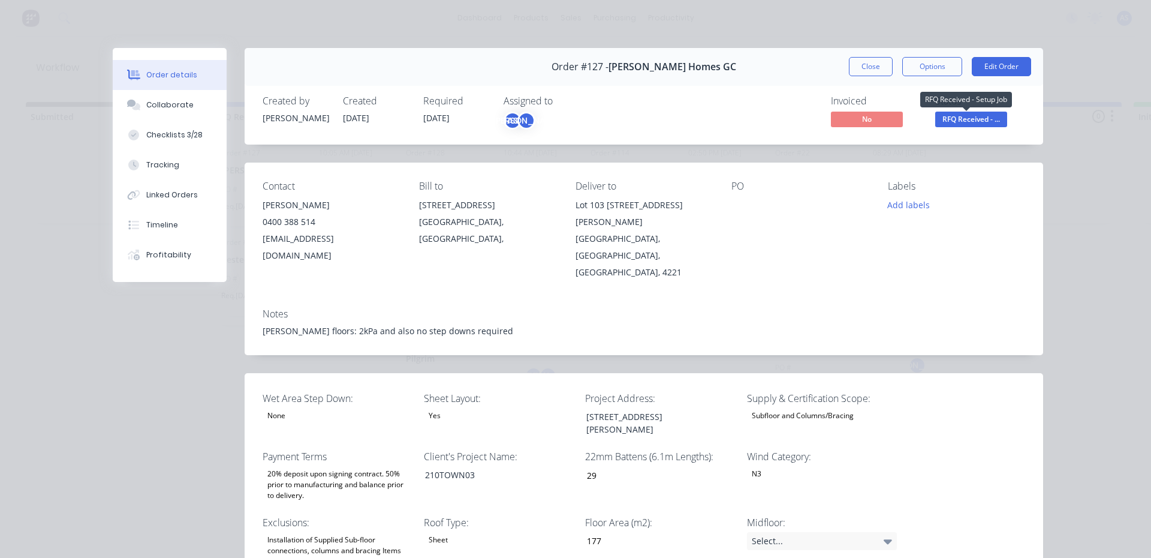
click at [973, 122] on span "RFQ Received - ..." at bounding box center [971, 119] width 72 height 15
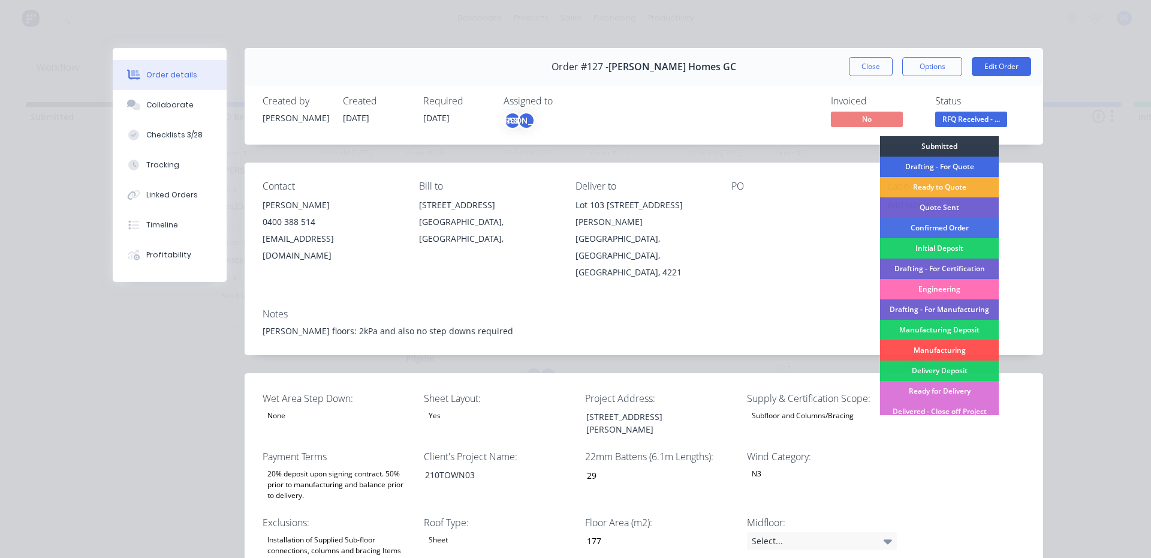
click at [946, 171] on div "Drafting - For Quote" at bounding box center [939, 166] width 119 height 20
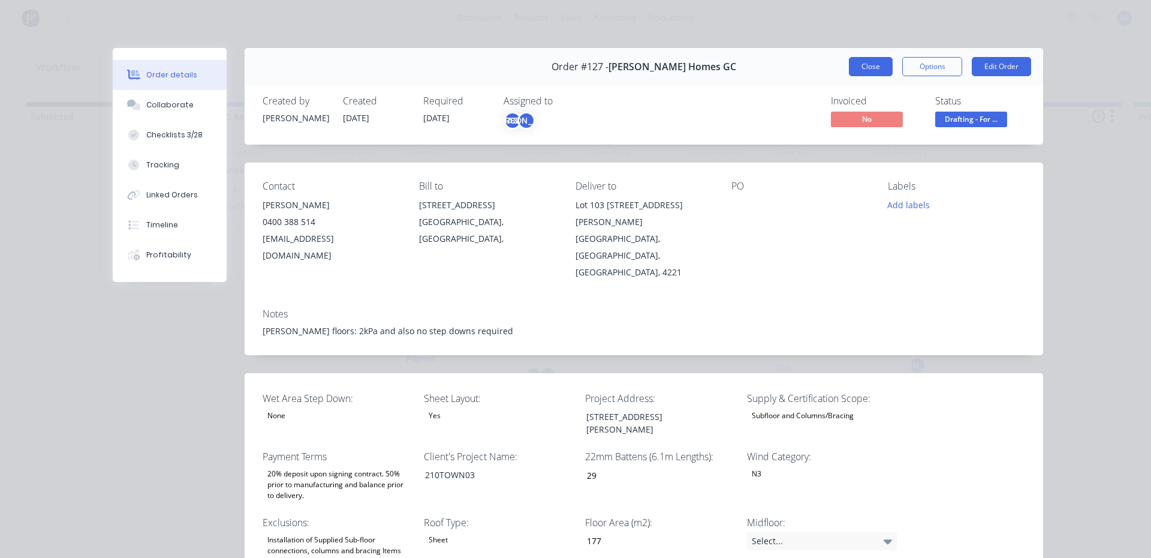
click at [872, 71] on button "Close" at bounding box center [871, 66] width 44 height 19
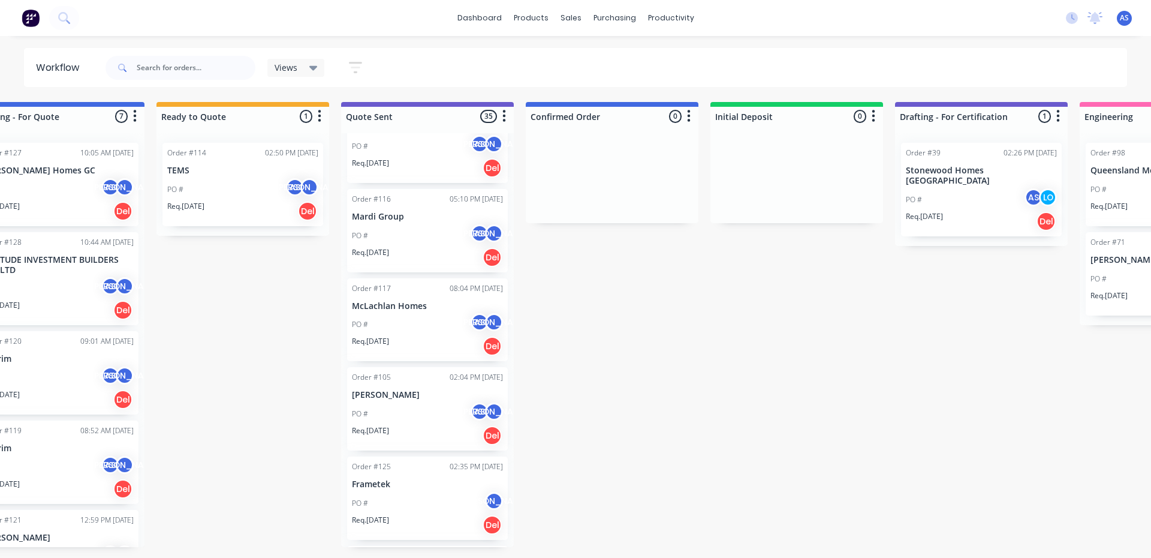
scroll to position [2709, 0]
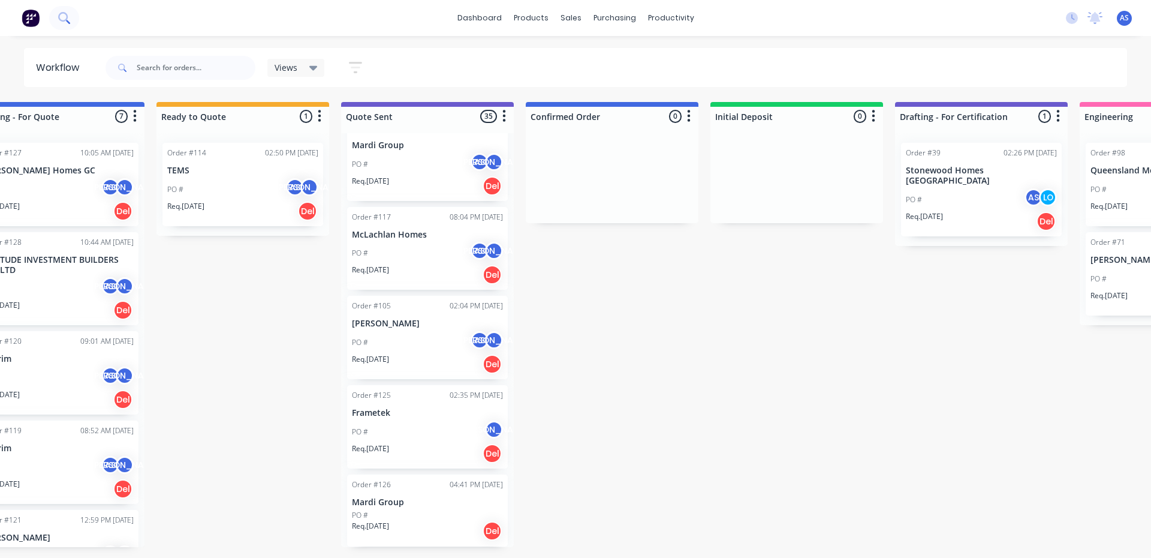
click at [67, 16] on icon at bounding box center [63, 17] width 10 height 10
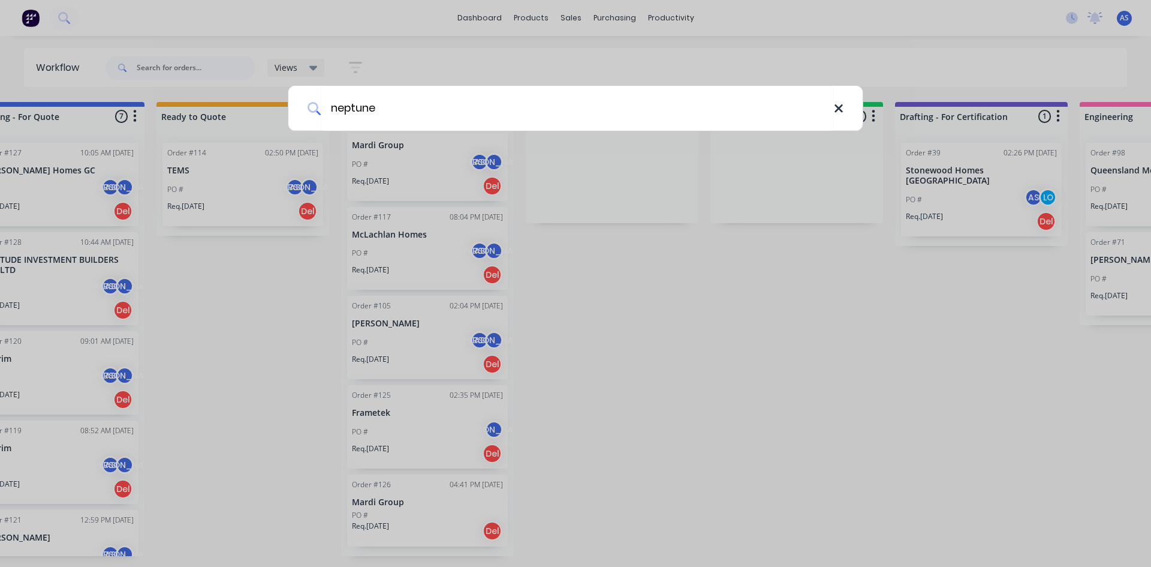
type input "neptune"
click at [834, 111] on icon at bounding box center [839, 108] width 10 height 13
click at [679, 240] on div at bounding box center [575, 283] width 1151 height 567
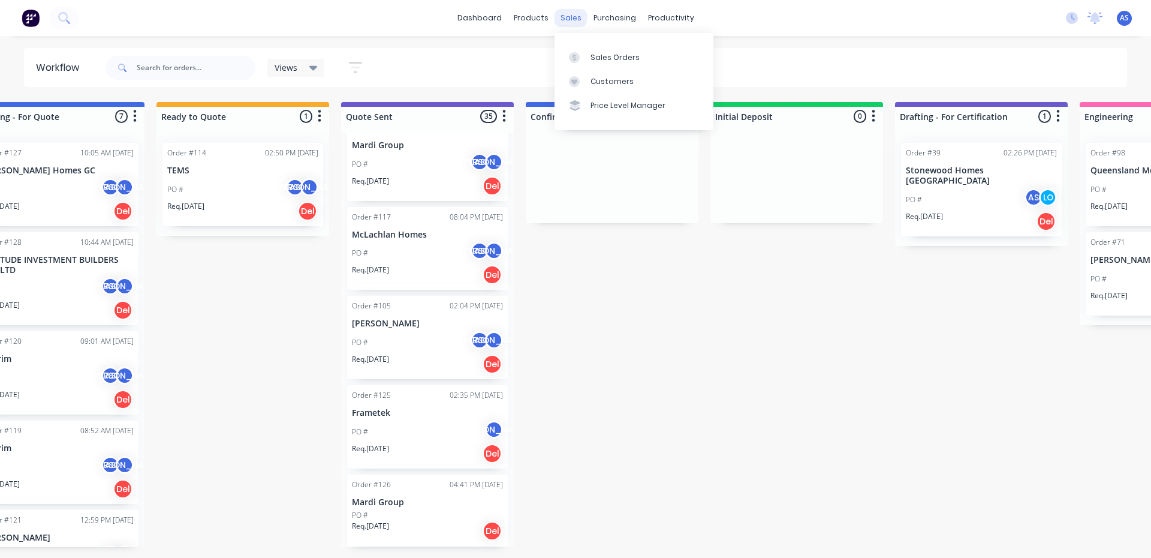
click at [576, 20] on div "sales" at bounding box center [571, 18] width 33 height 18
click at [582, 60] on div at bounding box center [578, 57] width 18 height 11
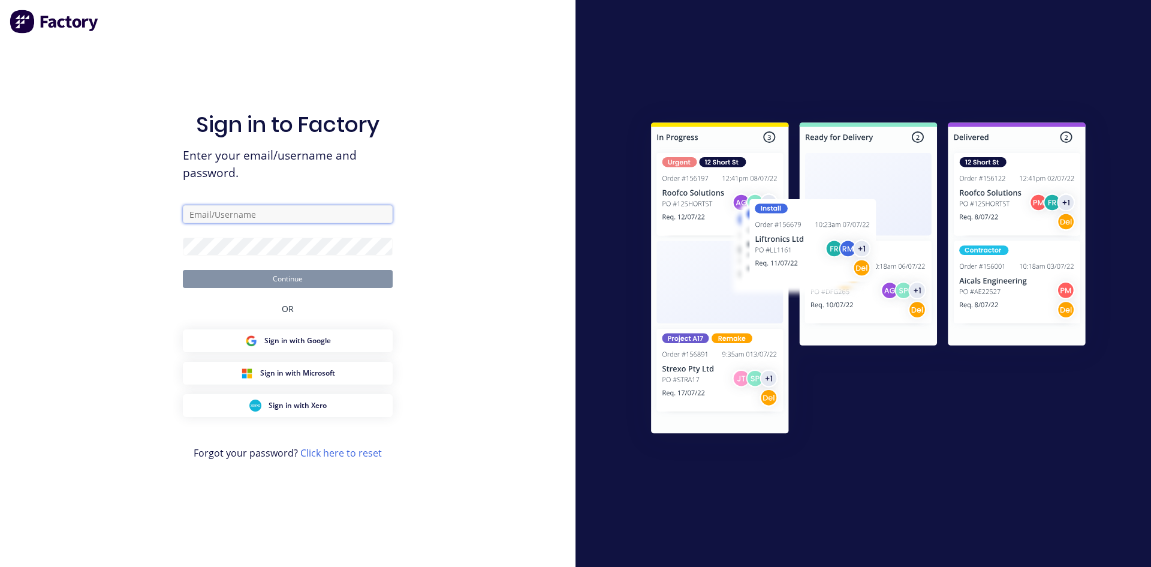
type input "[EMAIL_ADDRESS][DOMAIN_NAME]"
drag, startPoint x: 308, startPoint y: 268, endPoint x: 309, endPoint y: 278, distance: 10.3
click at [309, 274] on form "[EMAIL_ADDRESS][DOMAIN_NAME] Continue" at bounding box center [288, 246] width 210 height 83
click at [309, 278] on button "Continue" at bounding box center [288, 279] width 210 height 18
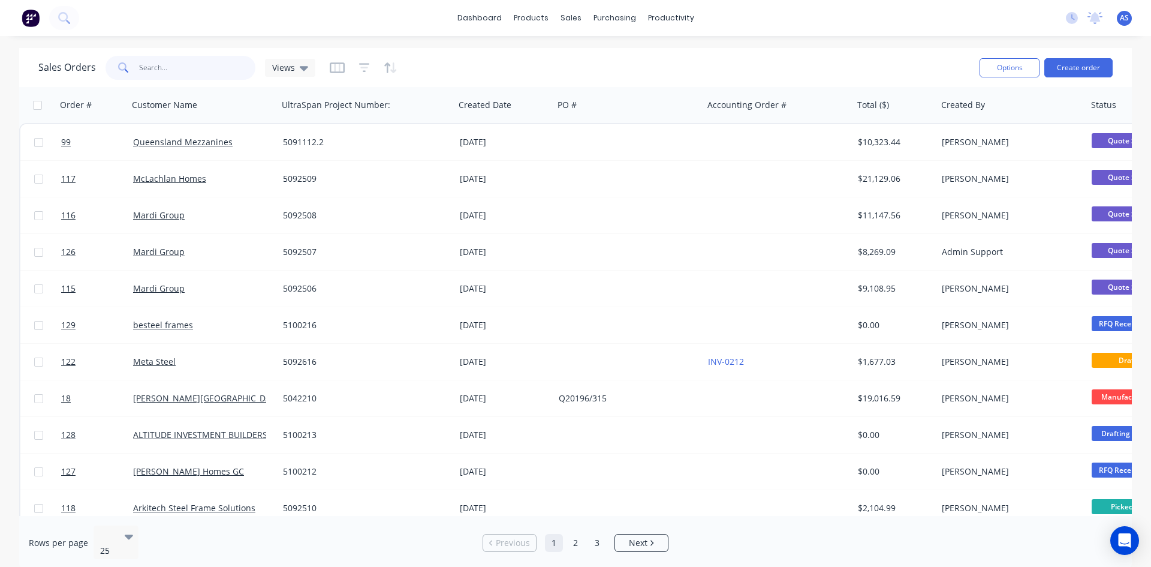
click at [168, 69] on input "text" at bounding box center [197, 68] width 117 height 24
type input "neptune"
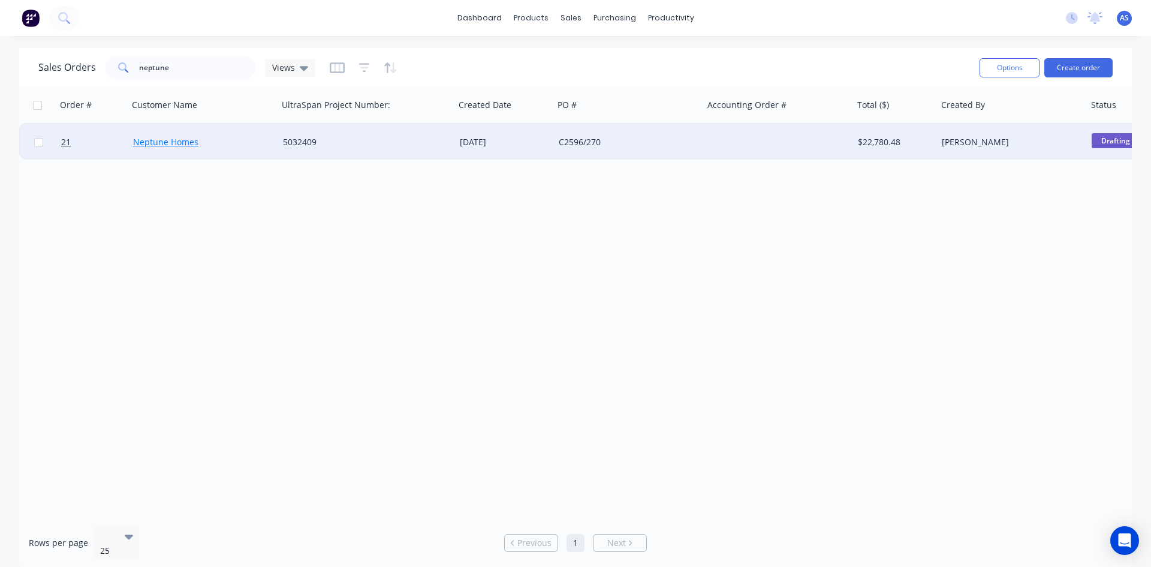
click at [179, 139] on link "Neptune Homes" at bounding box center [165, 141] width 65 height 11
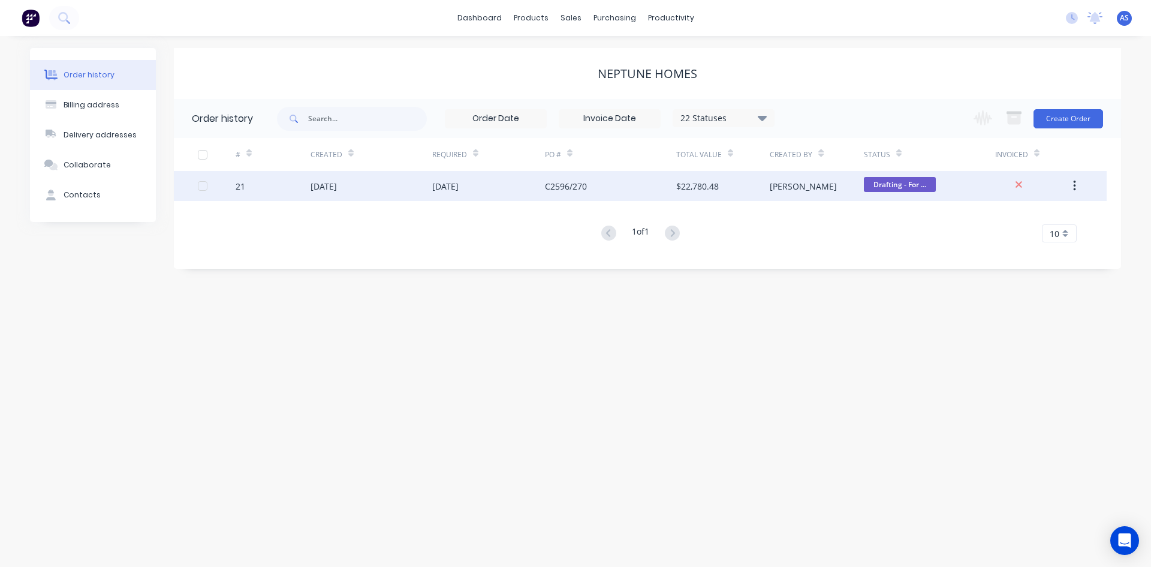
click at [692, 186] on div "$22,780.48" at bounding box center [697, 186] width 43 height 13
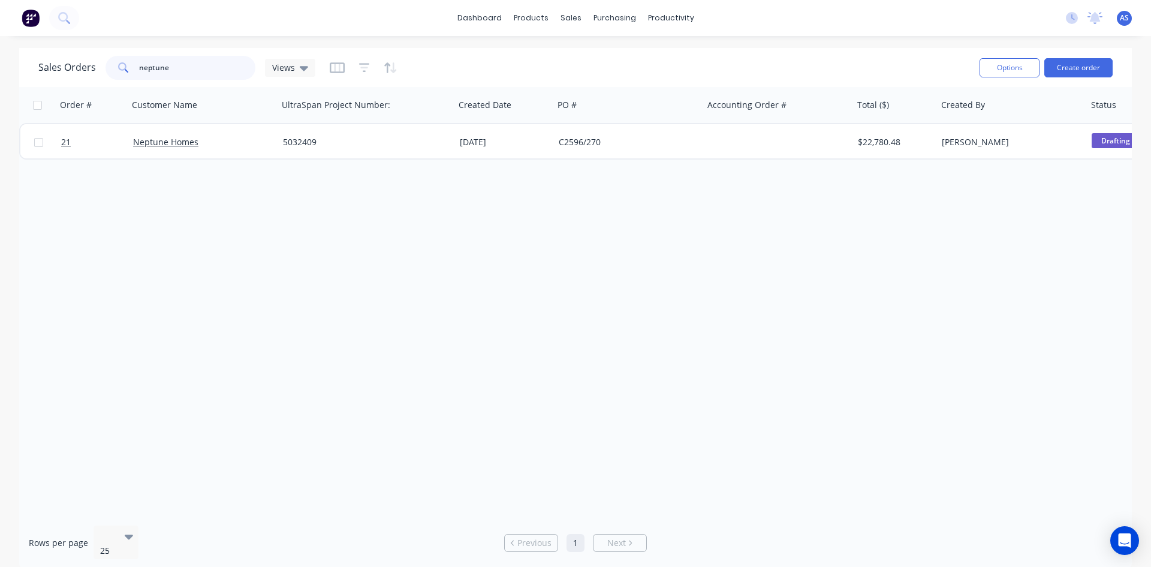
drag, startPoint x: 196, startPoint y: 69, endPoint x: 88, endPoint y: 62, distance: 108.7
click at [88, 62] on div "Sales Orders neptune Views" at bounding box center [176, 68] width 277 height 24
click at [150, 64] on input "roadney" at bounding box center [197, 68] width 117 height 24
type input "[PERSON_NAME]"
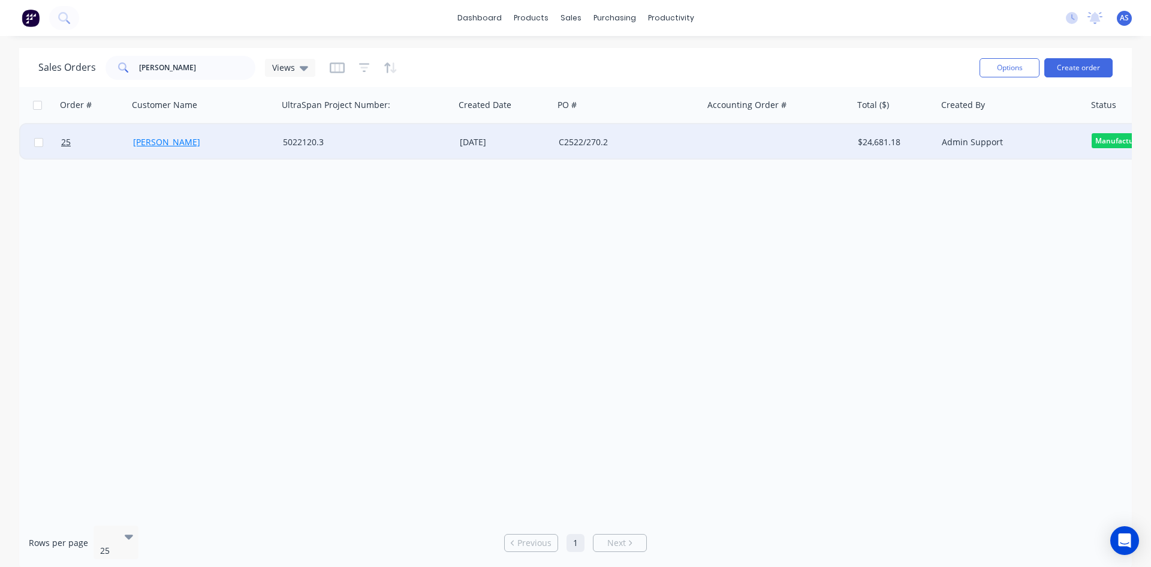
click at [158, 140] on link "[PERSON_NAME]" at bounding box center [166, 141] width 67 height 11
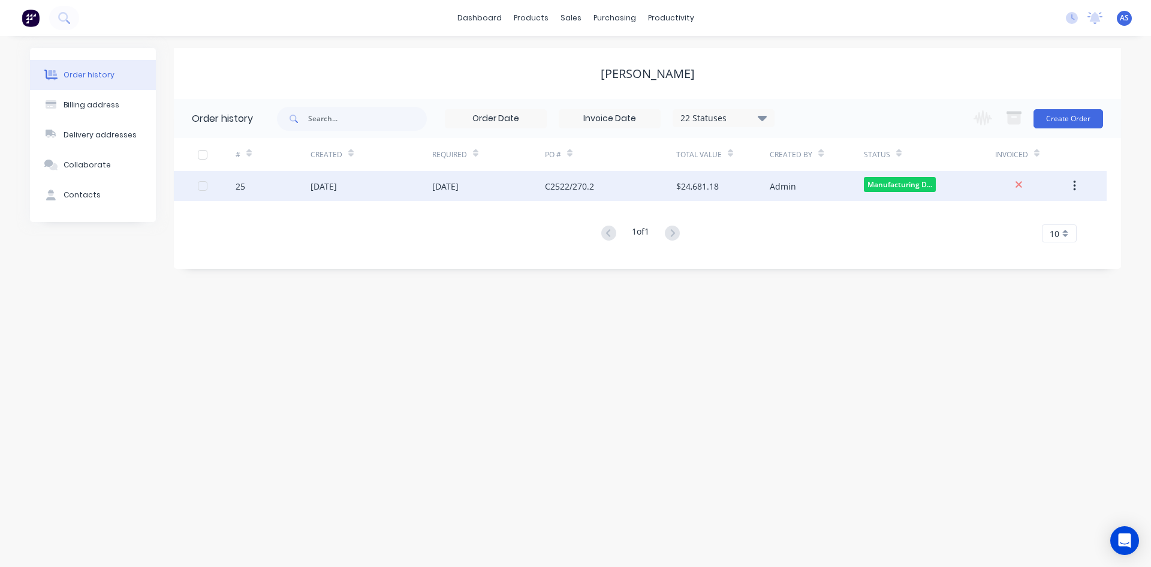
click at [299, 192] on div "25" at bounding box center [273, 186] width 75 height 30
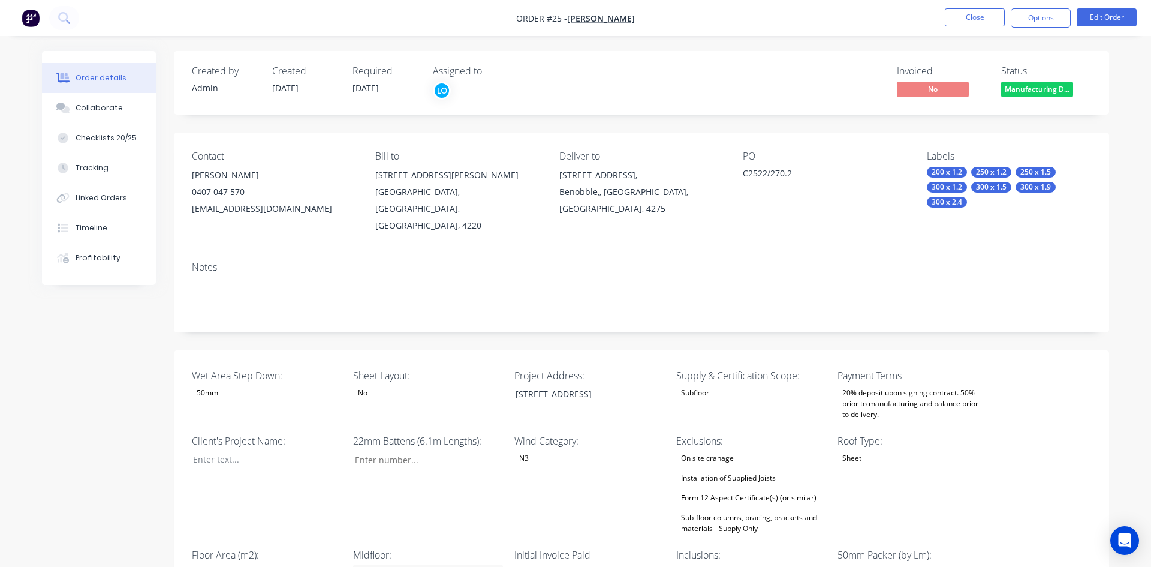
type input "39"
type input "260"
type input "22.4"
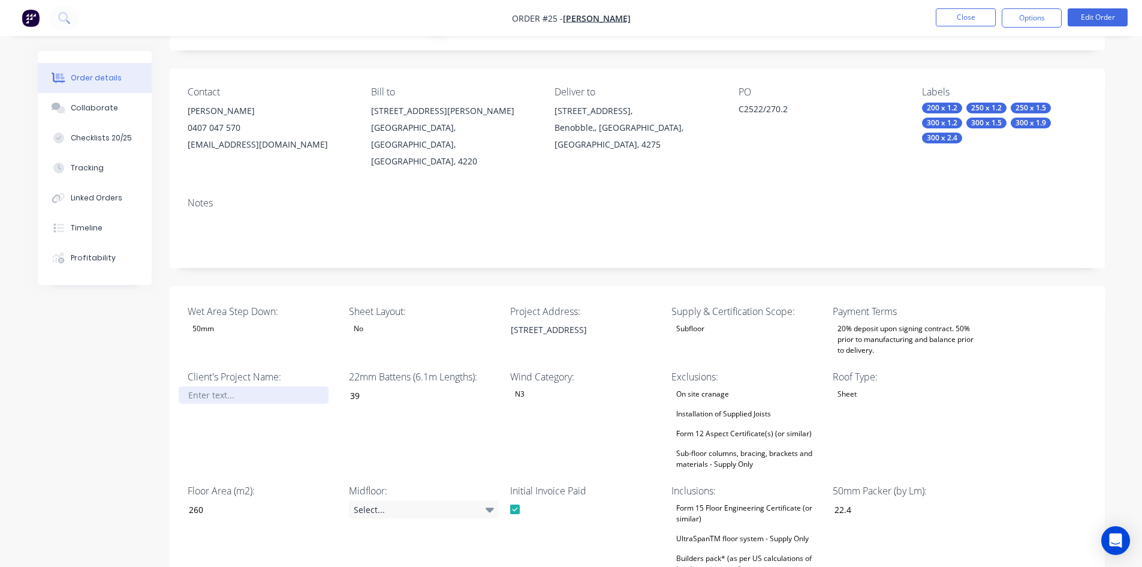
scroll to position [60, 0]
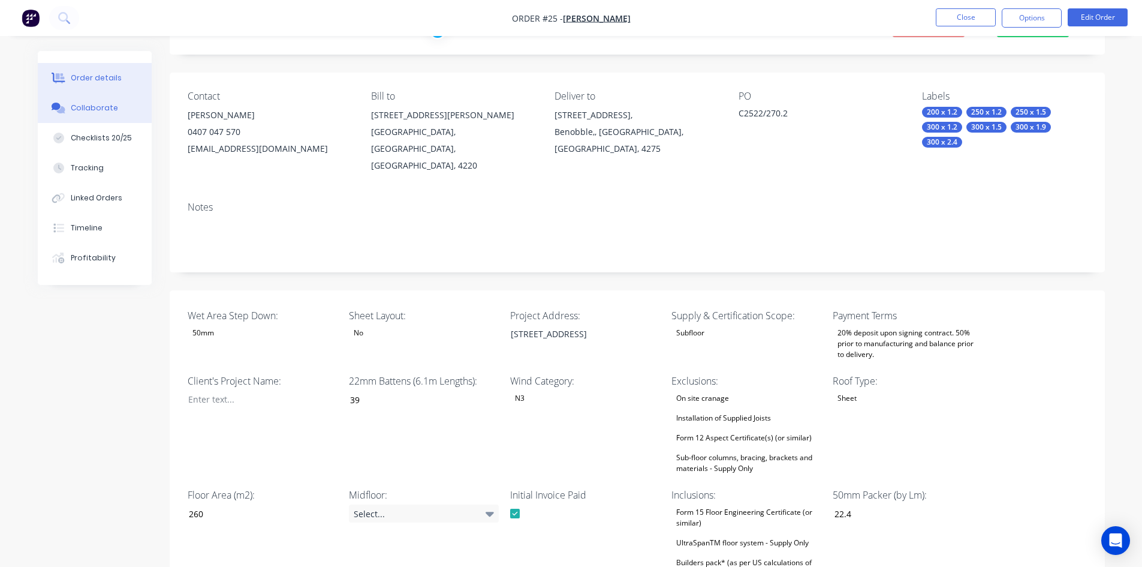
click at [103, 112] on div "Collaborate" at bounding box center [94, 108] width 47 height 11
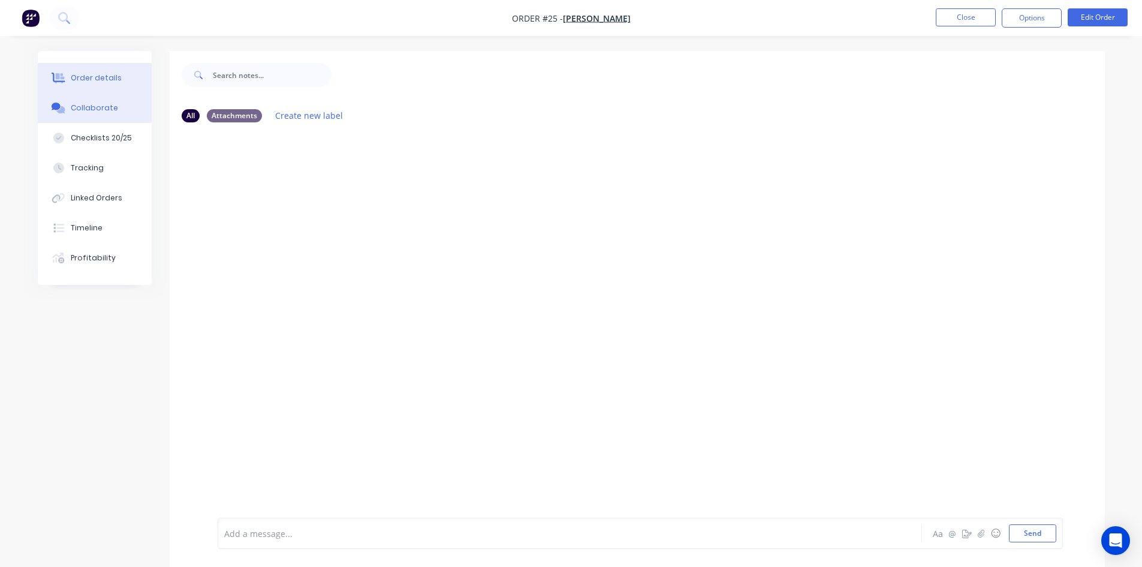
click at [103, 82] on div "Order details" at bounding box center [96, 78] width 51 height 11
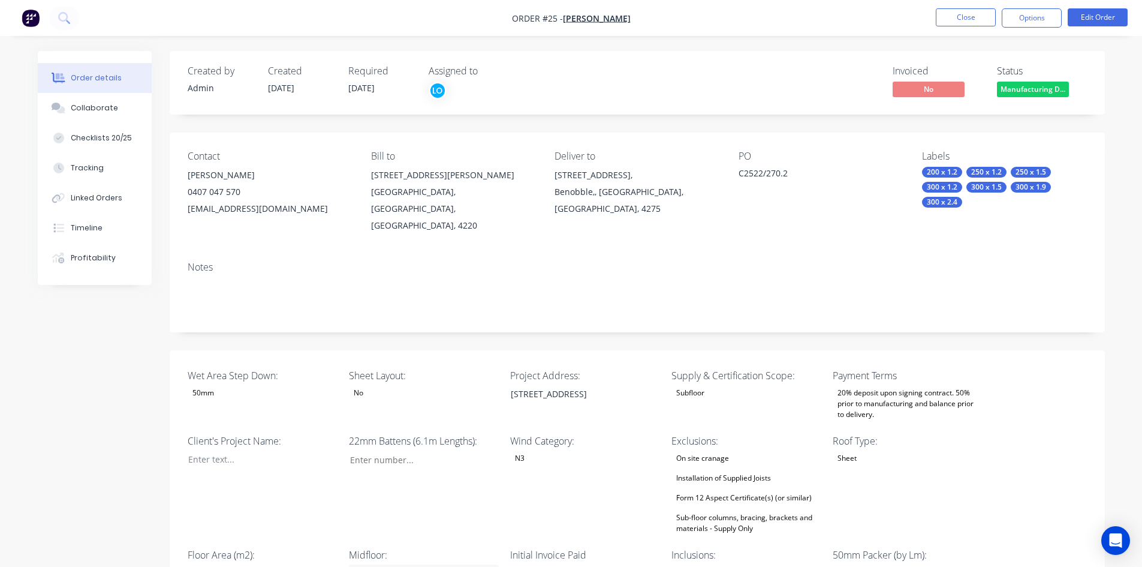
type input "39"
type input "260"
type input "22.4"
click at [1043, 94] on span "Manufacturing D..." at bounding box center [1033, 89] width 72 height 15
